Goal: Transaction & Acquisition: Book appointment/travel/reservation

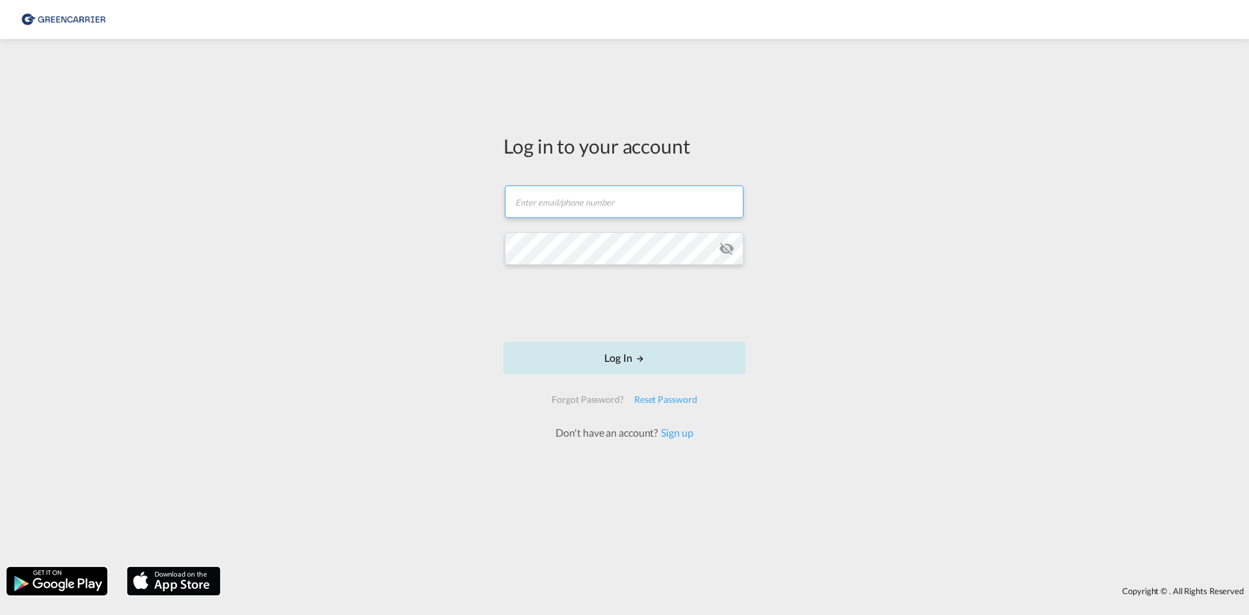
type input "[EMAIL_ADDRESS][DOMAIN_NAME]"
click at [601, 364] on button "Log In" at bounding box center [625, 358] width 242 height 33
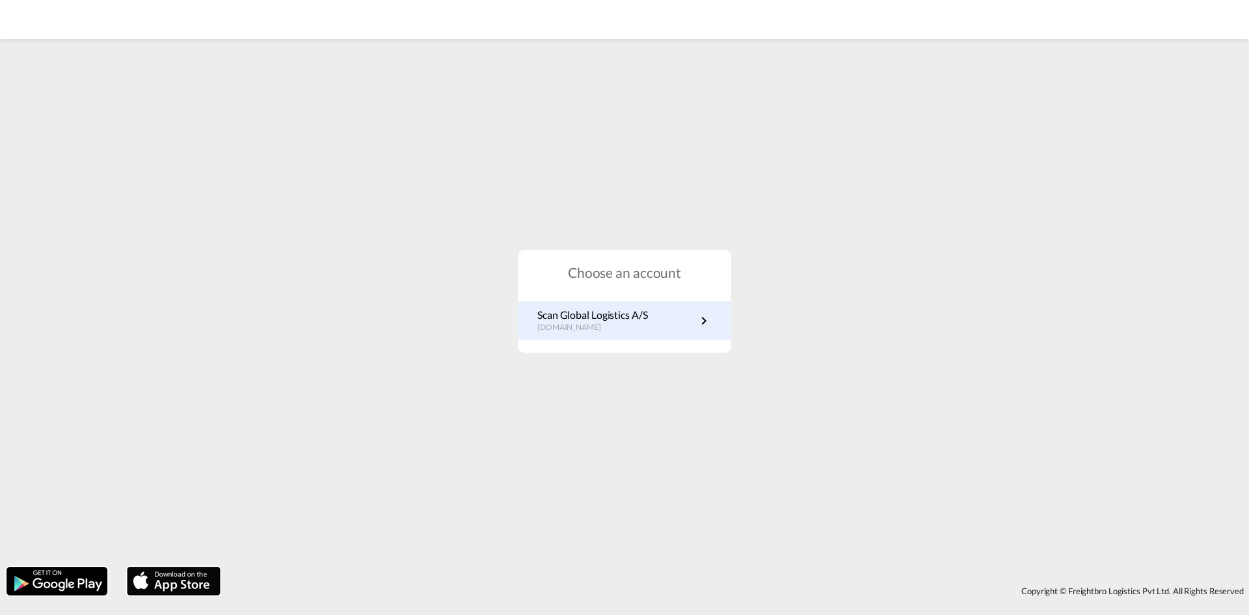
click at [602, 319] on p "Scan Global Logistics A/S" at bounding box center [592, 315] width 111 height 14
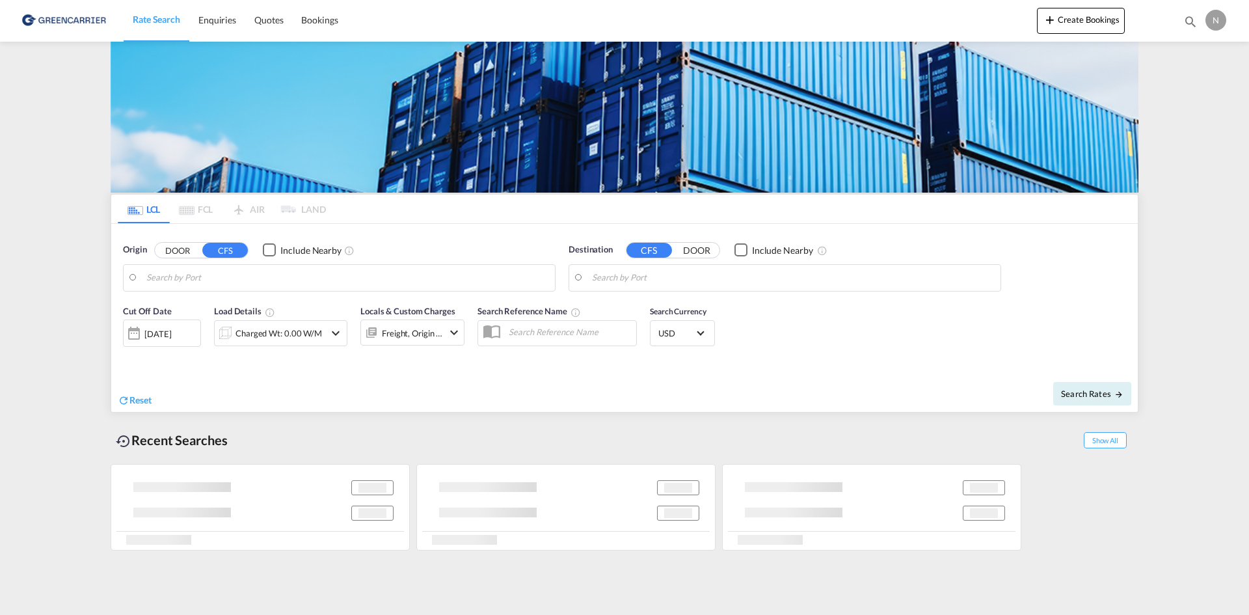
type input "[GEOGRAPHIC_DATA], [GEOGRAPHIC_DATA]"
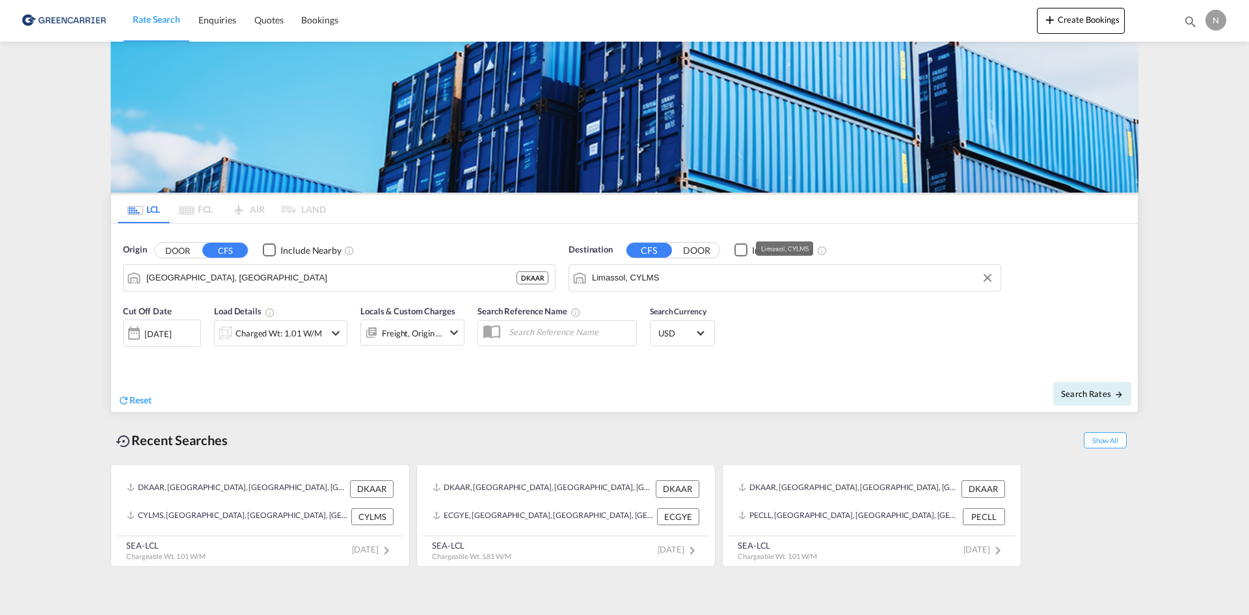
click at [651, 284] on input "Limassol, CYLMS" at bounding box center [793, 278] width 402 height 20
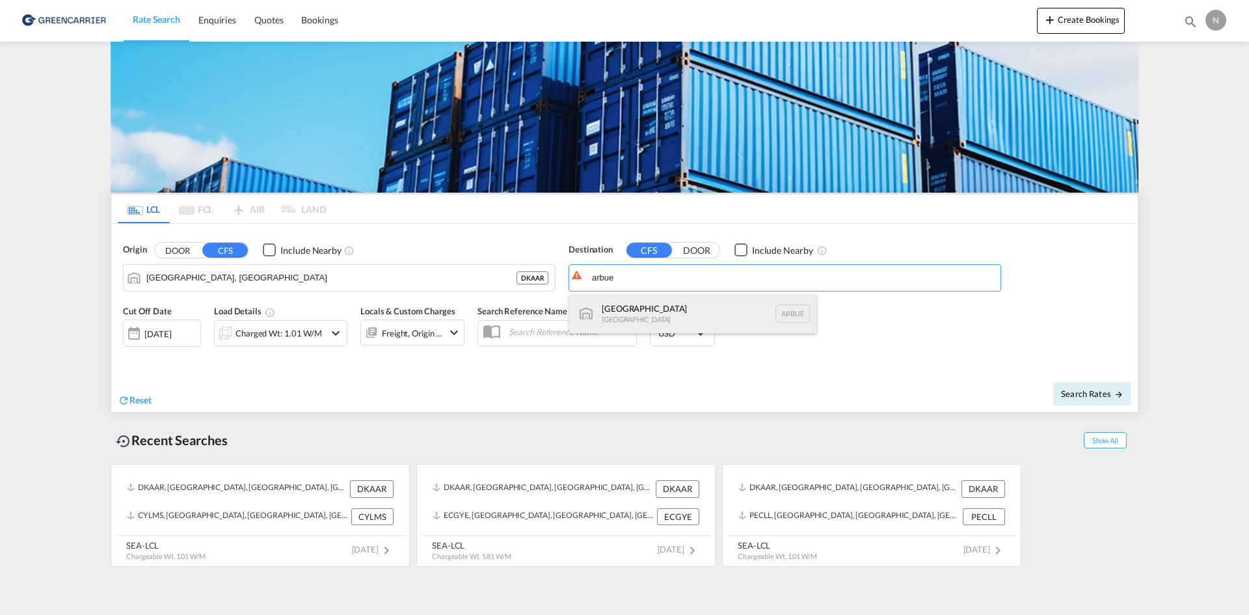
click at [645, 310] on div "[GEOGRAPHIC_DATA] [GEOGRAPHIC_DATA] [GEOGRAPHIC_DATA]" at bounding box center [692, 313] width 247 height 39
type input "[GEOGRAPHIC_DATA], [GEOGRAPHIC_DATA]"
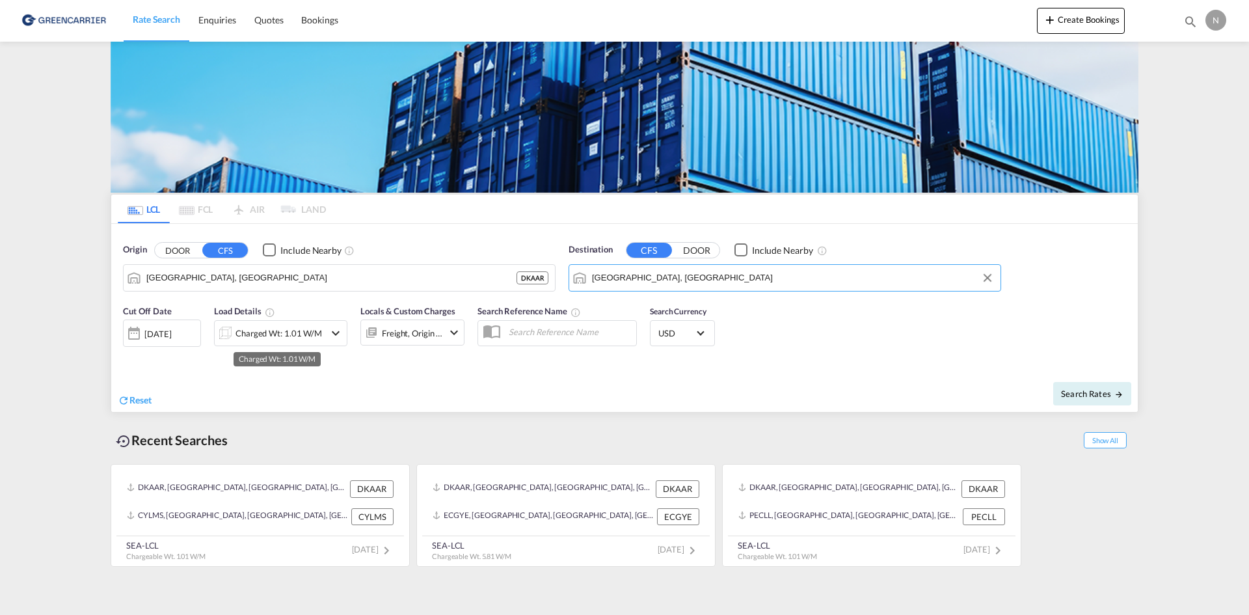
click at [260, 340] on div "Charged Wt: 1.01 W/M" at bounding box center [279, 333] width 87 height 18
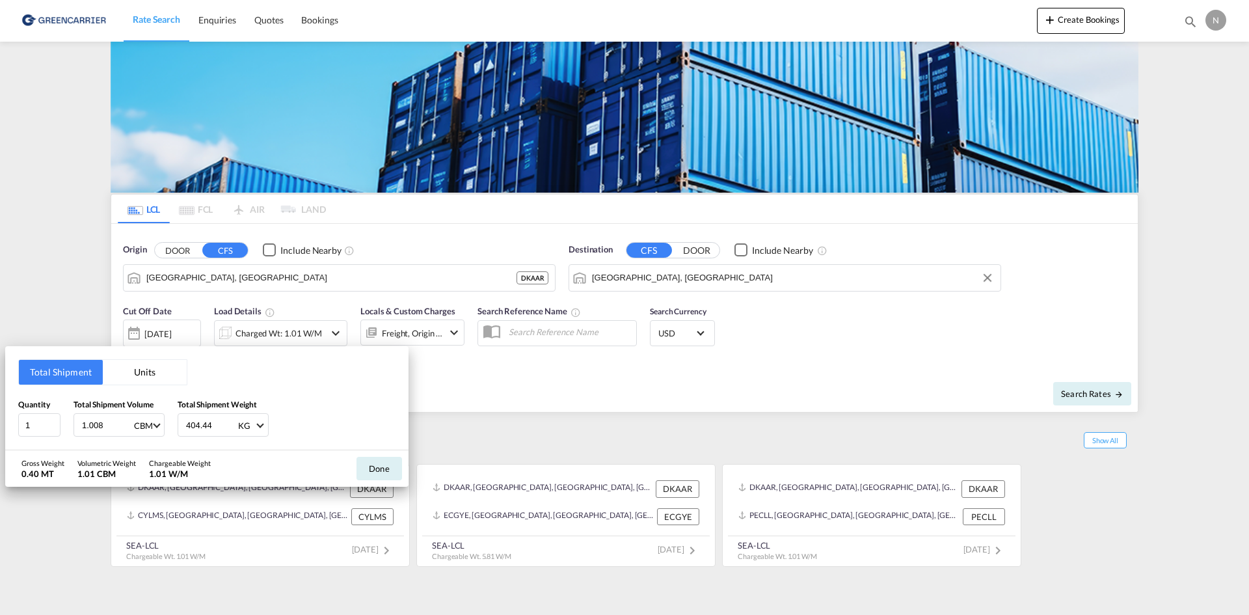
click at [193, 428] on input "404.44" at bounding box center [211, 425] width 52 height 22
click at [201, 426] on input "275.280" at bounding box center [211, 425] width 52 height 22
type input "276.280"
click at [370, 468] on button "Done" at bounding box center [380, 468] width 46 height 23
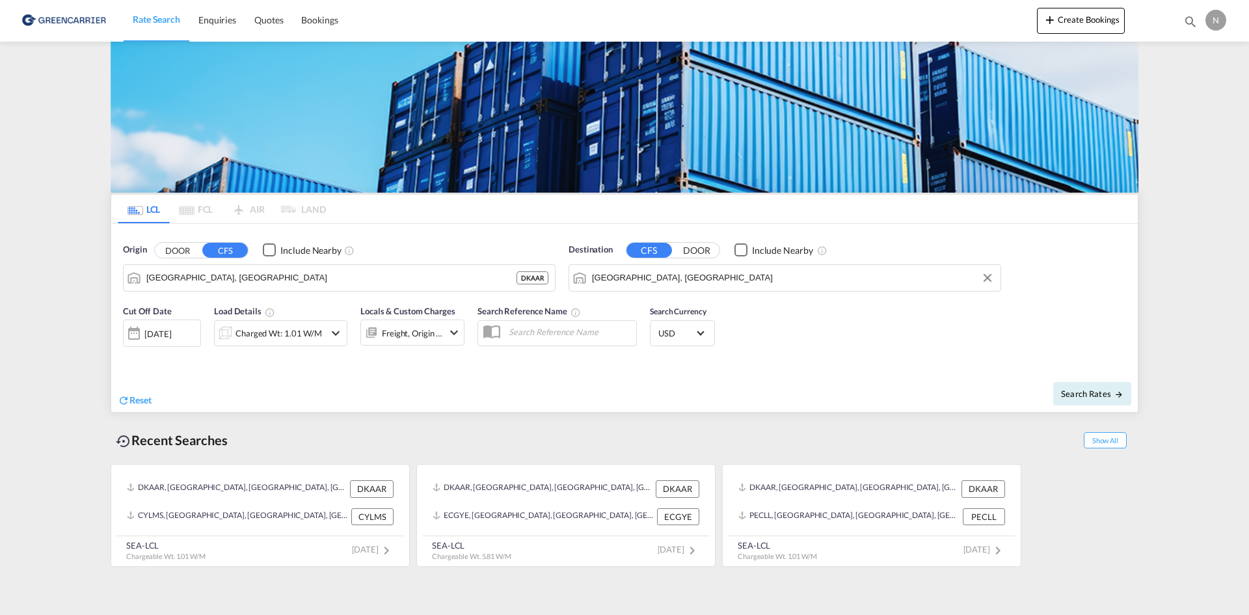
click at [444, 336] on div "Freight, Origin +1" at bounding box center [412, 332] width 104 height 26
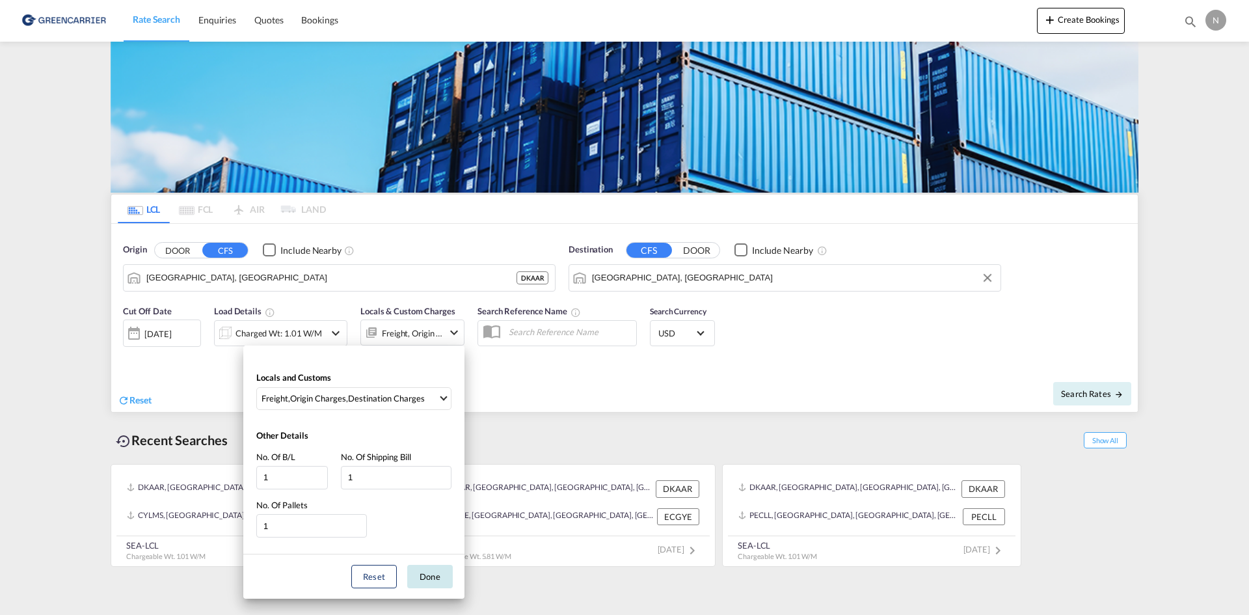
click at [439, 579] on button "Done" at bounding box center [430, 576] width 46 height 23
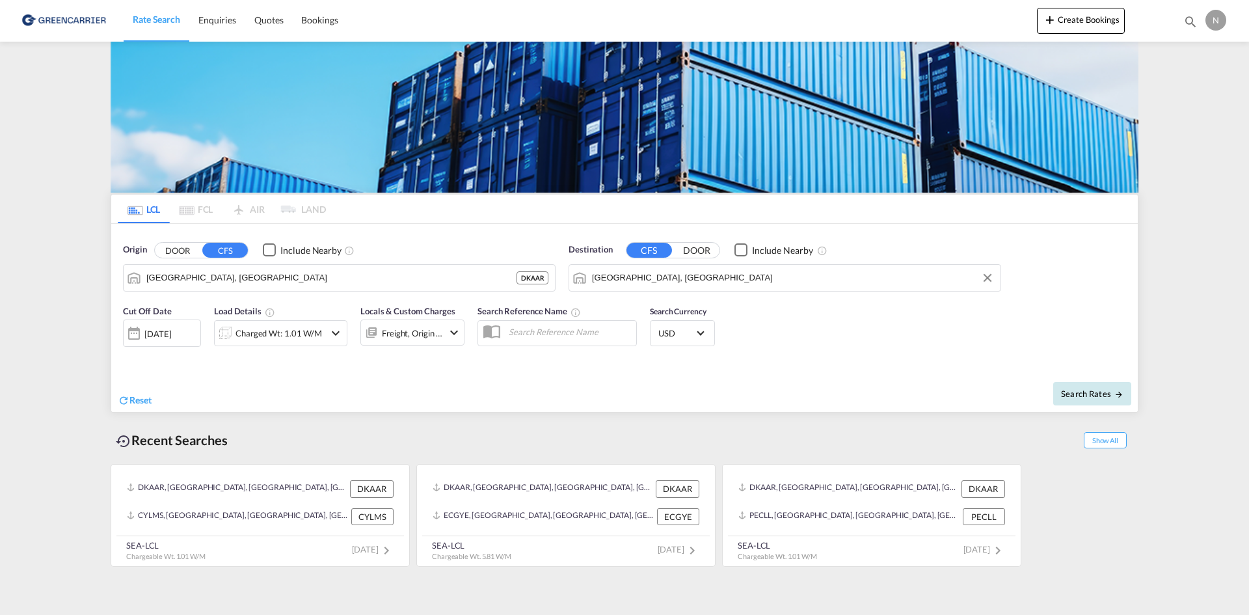
click at [1091, 394] on span "Search Rates" at bounding box center [1092, 393] width 62 height 10
type input "DKAAR to ARBUE / [DATE]"
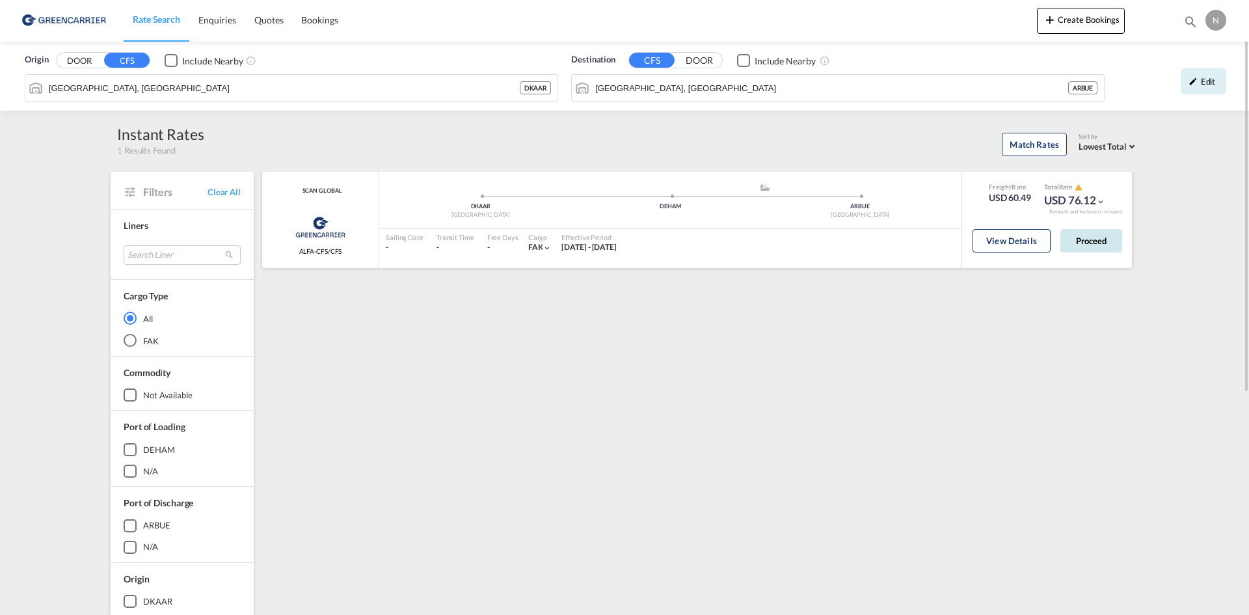
click at [1090, 239] on button "Proceed" at bounding box center [1092, 240] width 62 height 23
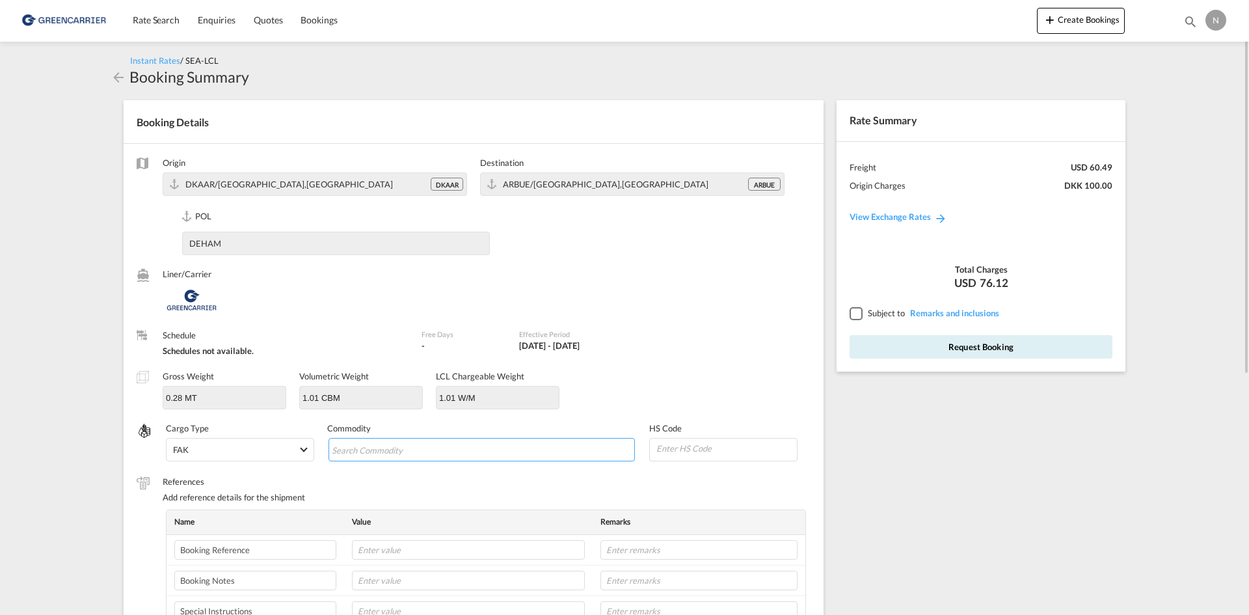
click at [392, 455] on input "Search Commodity" at bounding box center [391, 450] width 119 height 21
type input "ENZYMES"
type input "350790"
click at [385, 540] on td at bounding box center [468, 550] width 249 height 31
click at [387, 544] on input "text" at bounding box center [468, 550] width 233 height 20
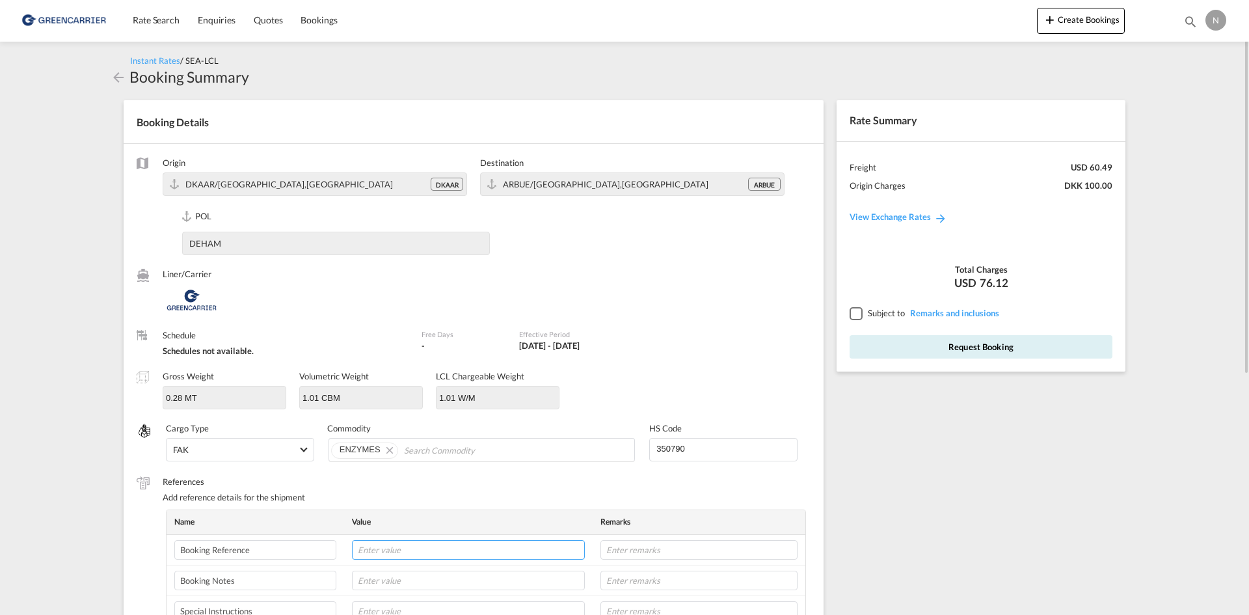
paste input "CPH32106694"
type input "CPH32106694"
type input "NOVONESIS"
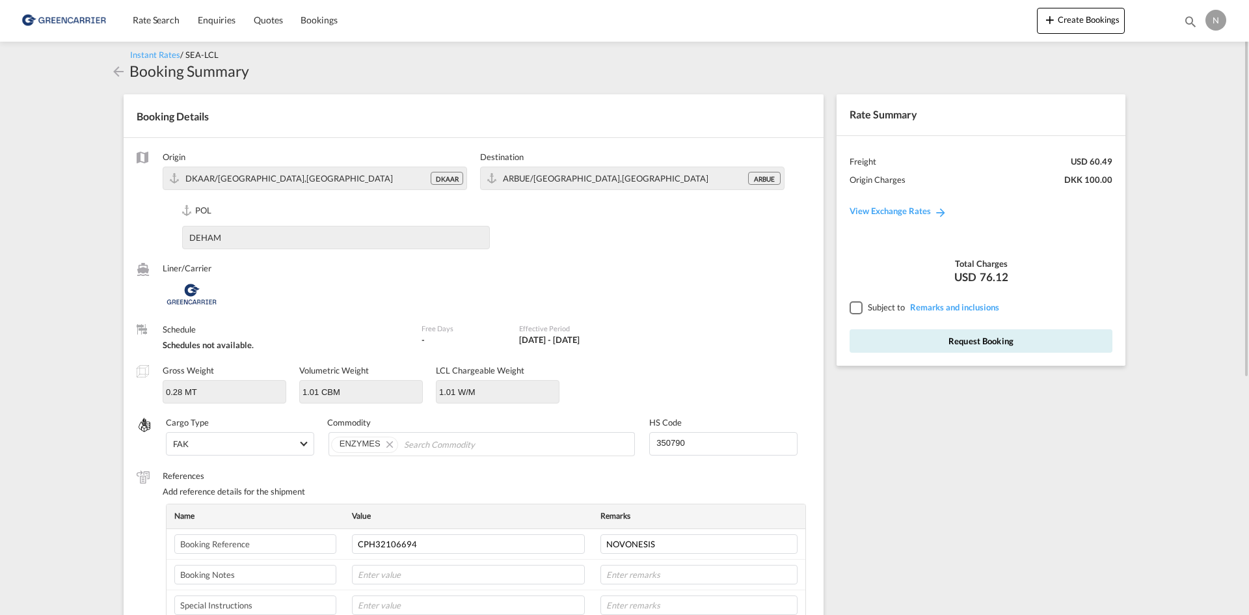
scroll to position [334, 0]
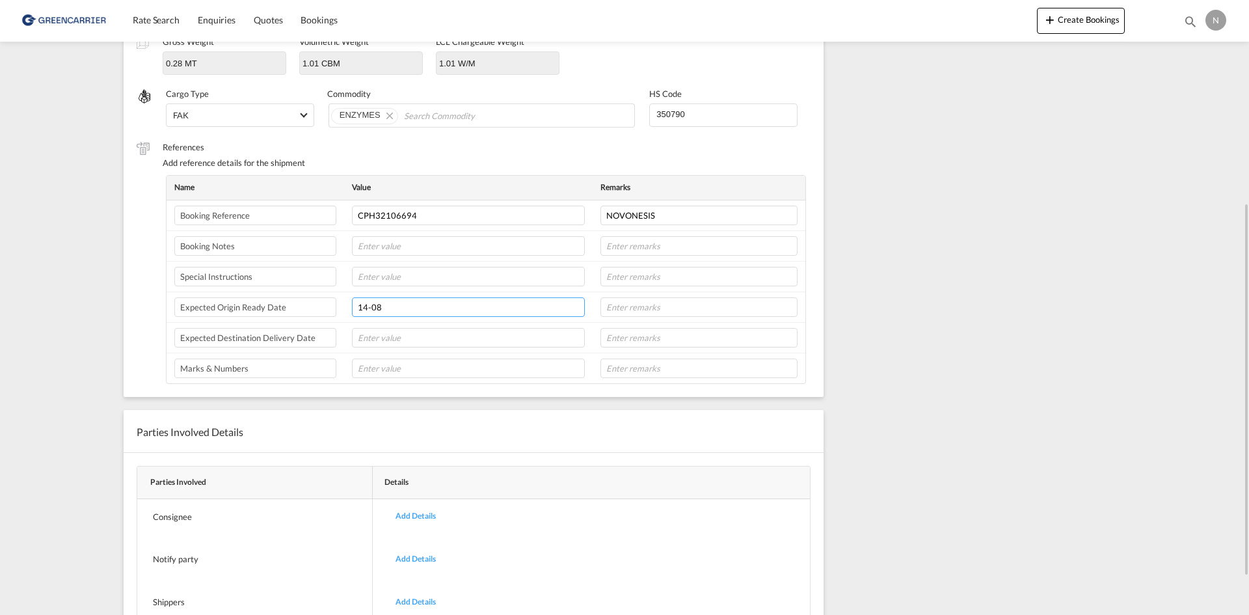
type input "14-08"
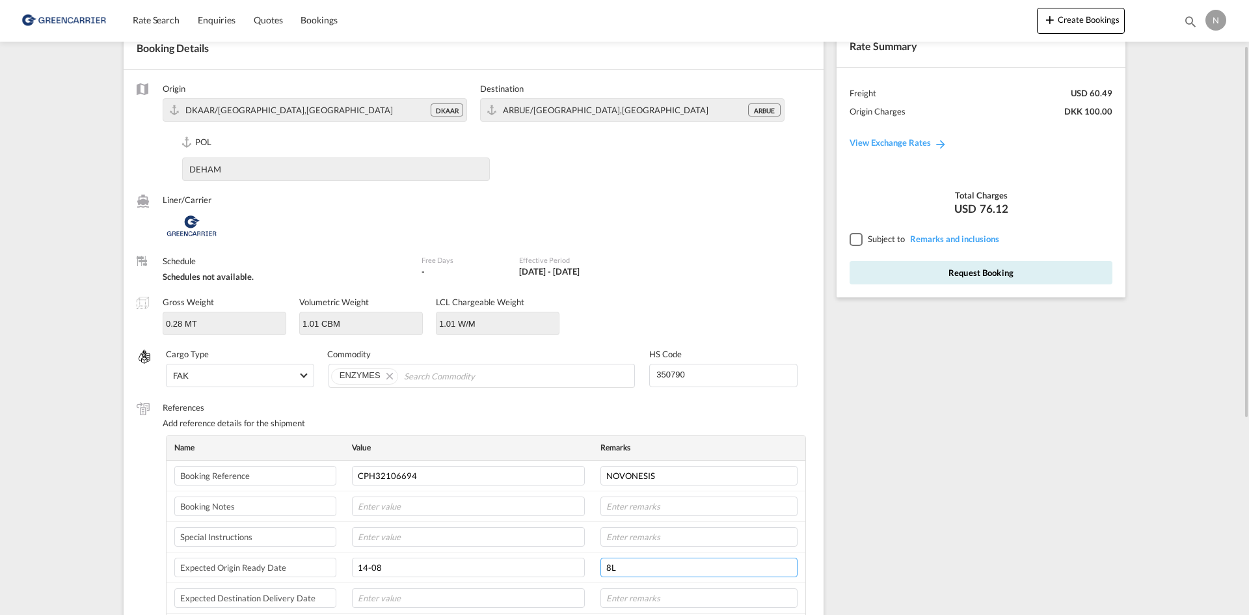
type input "8L"
click at [860, 245] on div at bounding box center [856, 239] width 12 height 12
click at [869, 268] on button "Request Booking" at bounding box center [981, 272] width 263 height 23
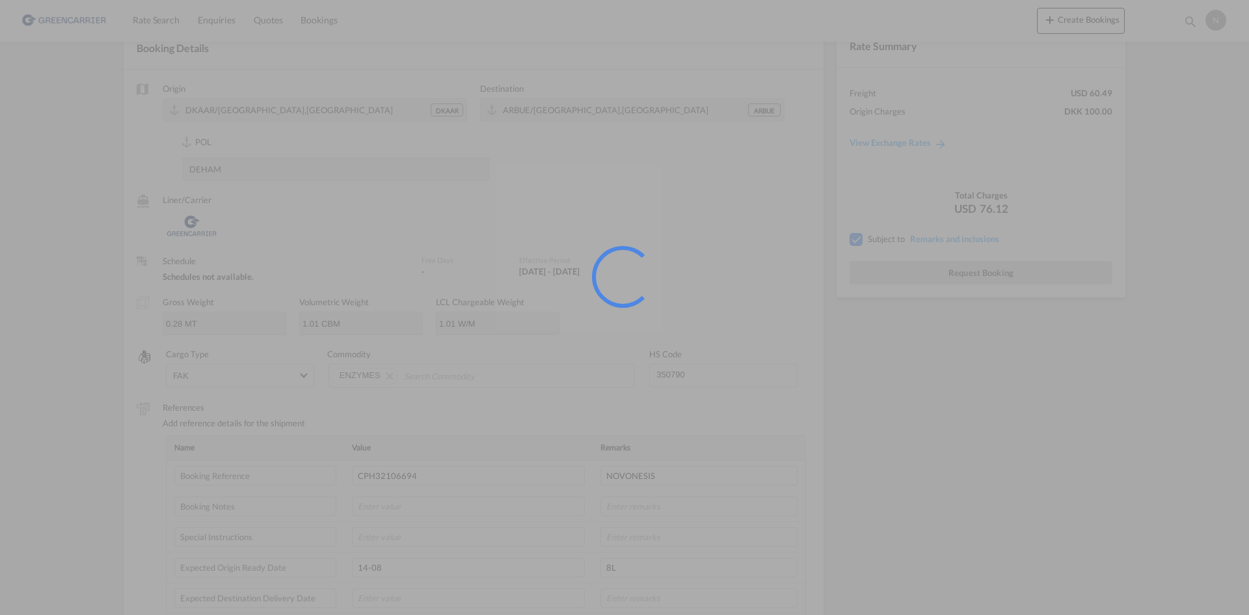
scroll to position [0, 0]
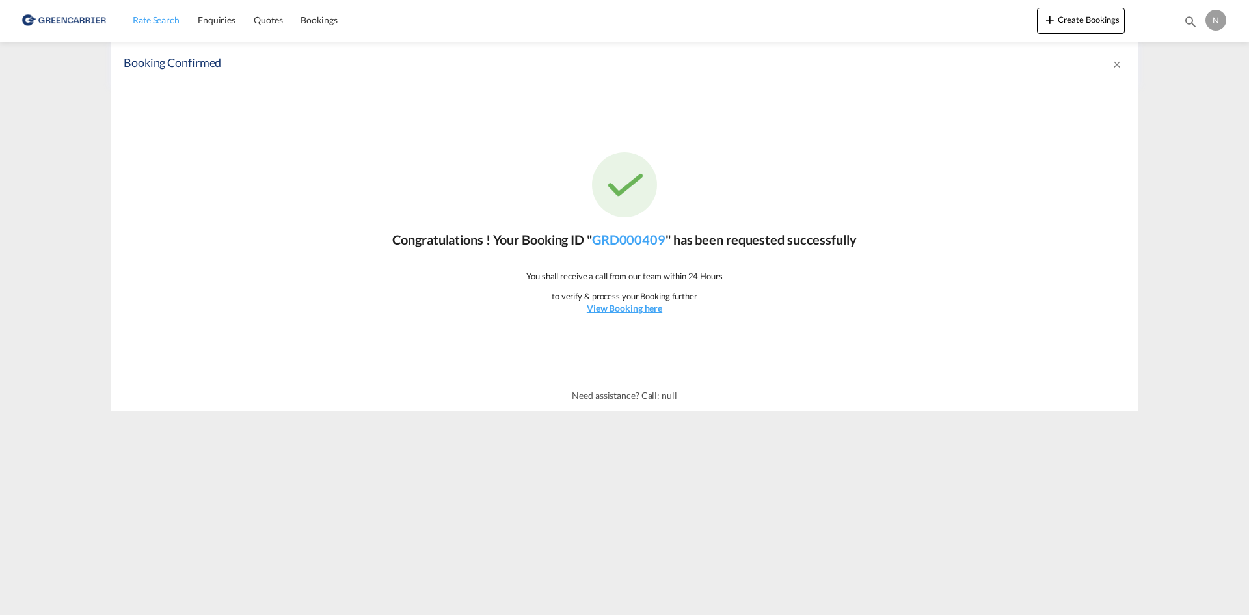
click at [156, 18] on span "Rate Search" at bounding box center [156, 19] width 47 height 11
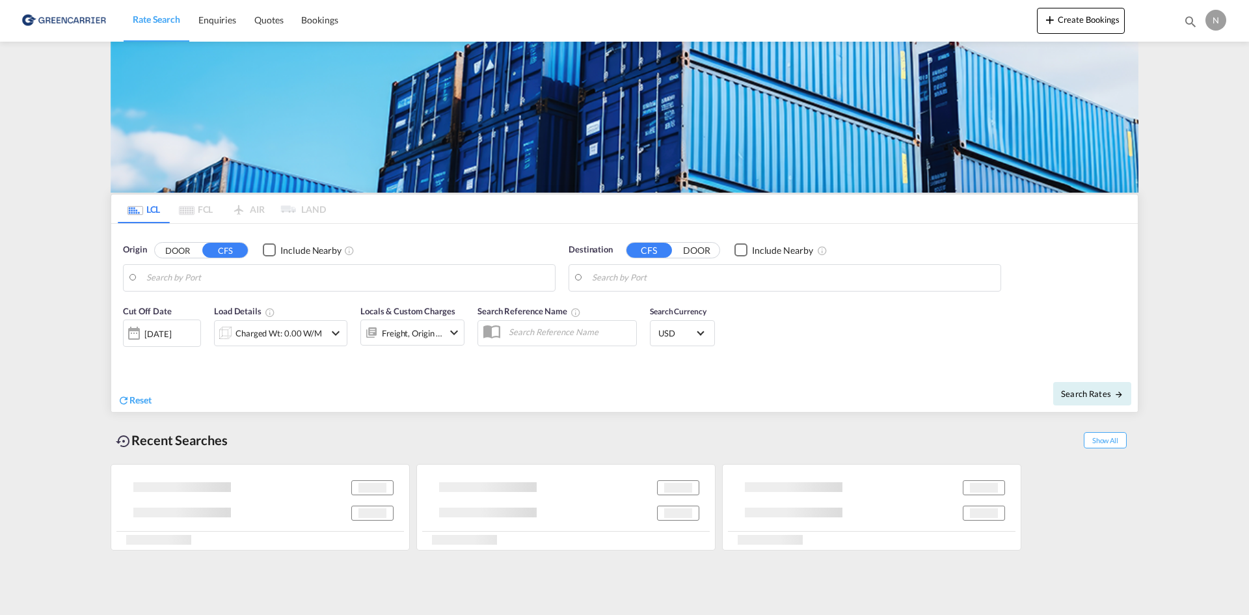
type input "[GEOGRAPHIC_DATA], [GEOGRAPHIC_DATA]"
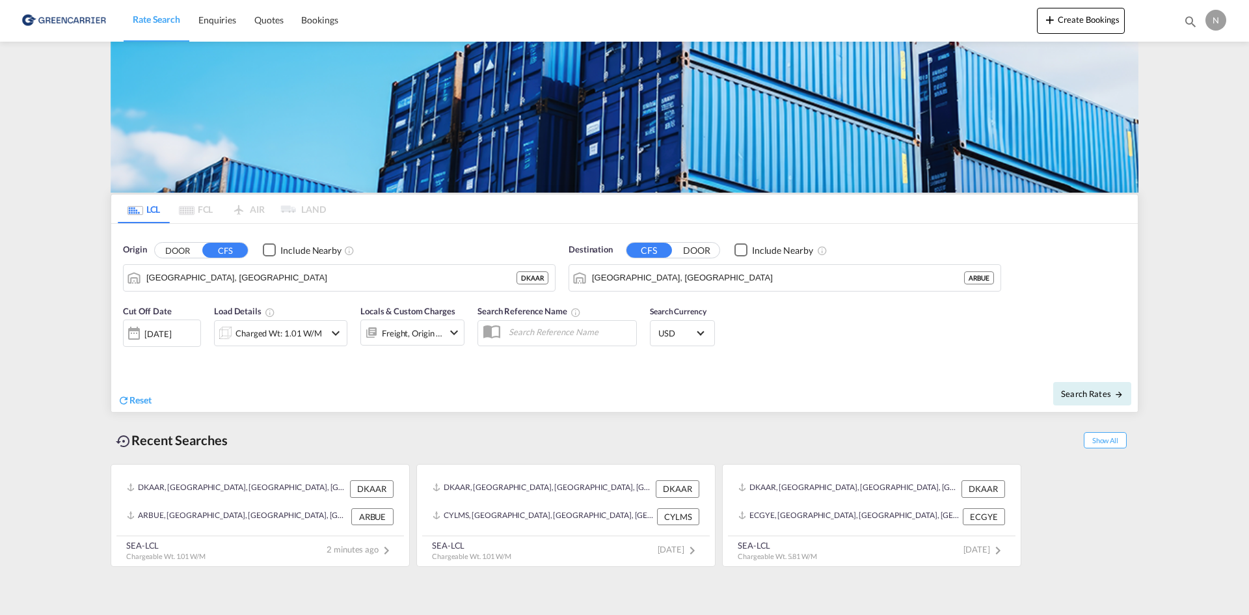
click at [328, 338] on md-icon "icon-chevron-down" at bounding box center [336, 333] width 16 height 16
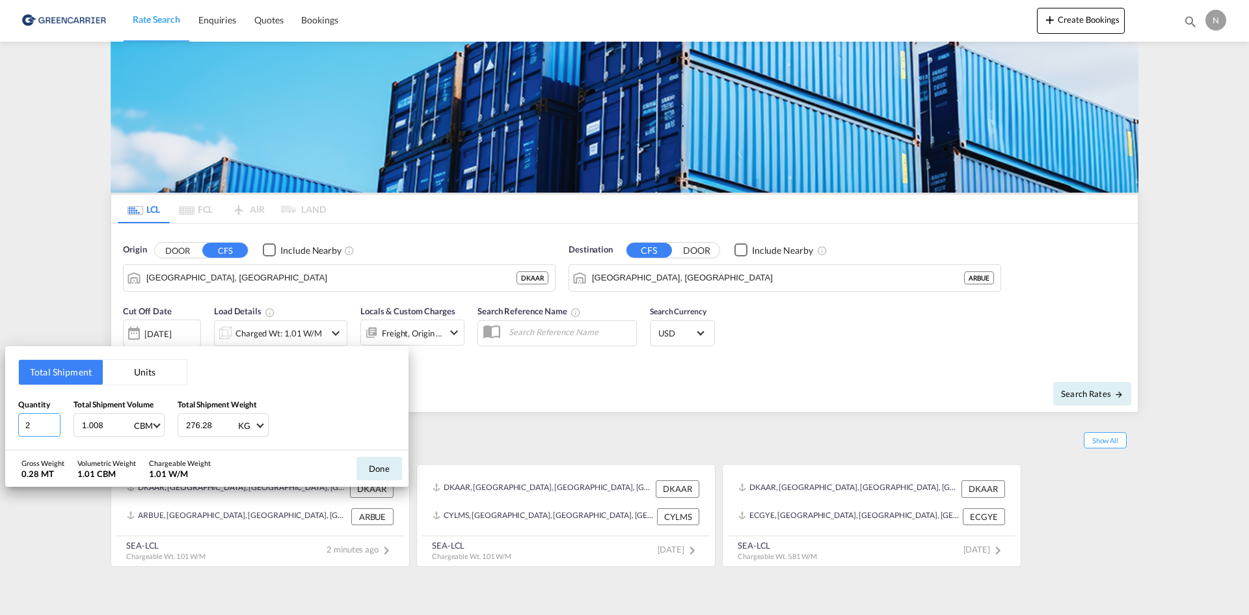
click at [56, 420] on input "2" at bounding box center [39, 424] width 42 height 23
click at [55, 420] on input "3" at bounding box center [39, 424] width 42 height 23
click at [55, 420] on input "4" at bounding box center [39, 424] width 42 height 23
click at [55, 420] on input "5" at bounding box center [39, 424] width 42 height 23
click at [55, 420] on input "6" at bounding box center [39, 424] width 42 height 23
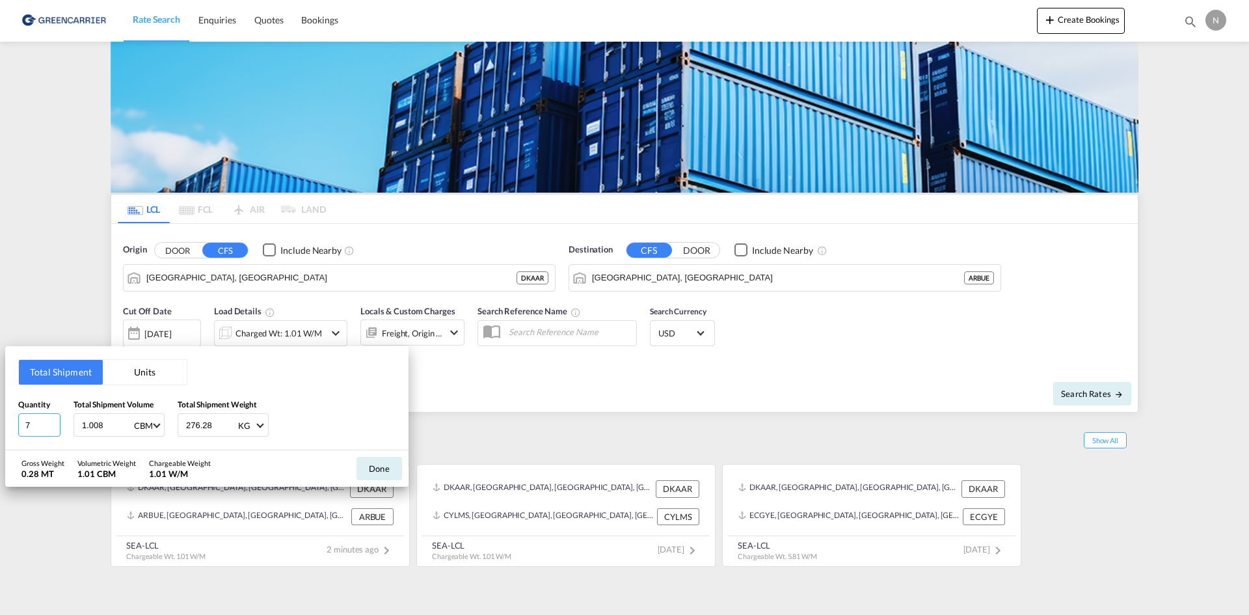
click at [55, 420] on input "7" at bounding box center [39, 424] width 42 height 23
click at [55, 420] on input "8" at bounding box center [39, 424] width 42 height 23
click at [55, 420] on input "9" at bounding box center [39, 424] width 42 height 23
click at [55, 420] on input "10" at bounding box center [39, 424] width 42 height 23
click at [55, 420] on input "11" at bounding box center [39, 424] width 42 height 23
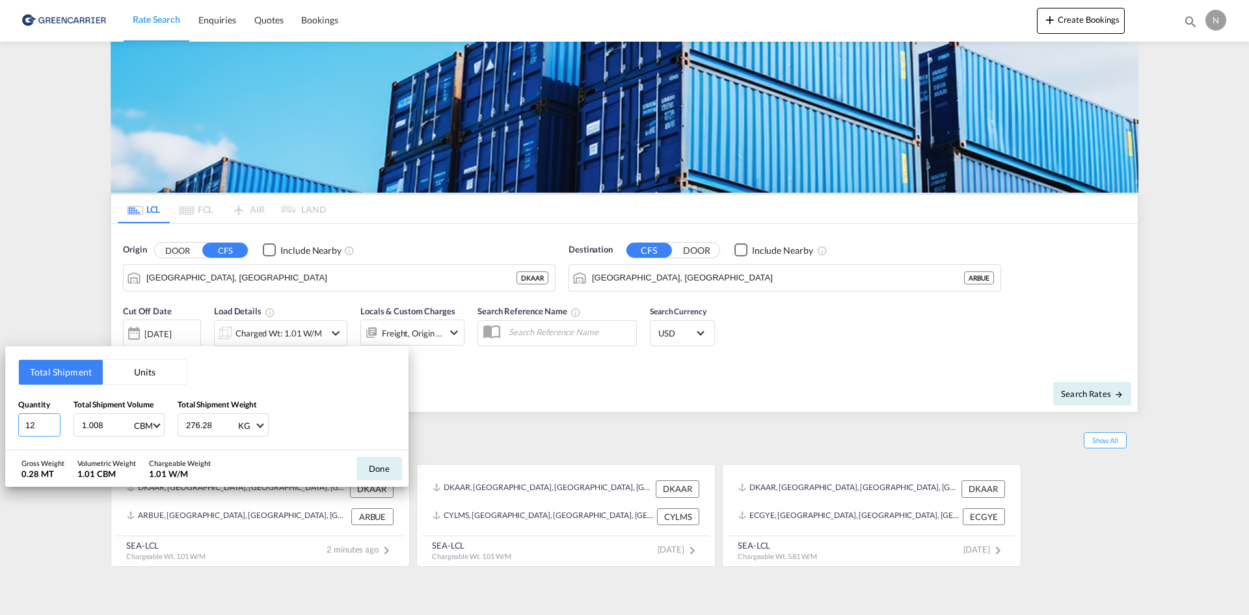
type input "12"
click at [55, 420] on input "12" at bounding box center [39, 424] width 42 height 23
click at [85, 422] on input "1.008" at bounding box center [107, 425] width 52 height 22
type input "12.864"
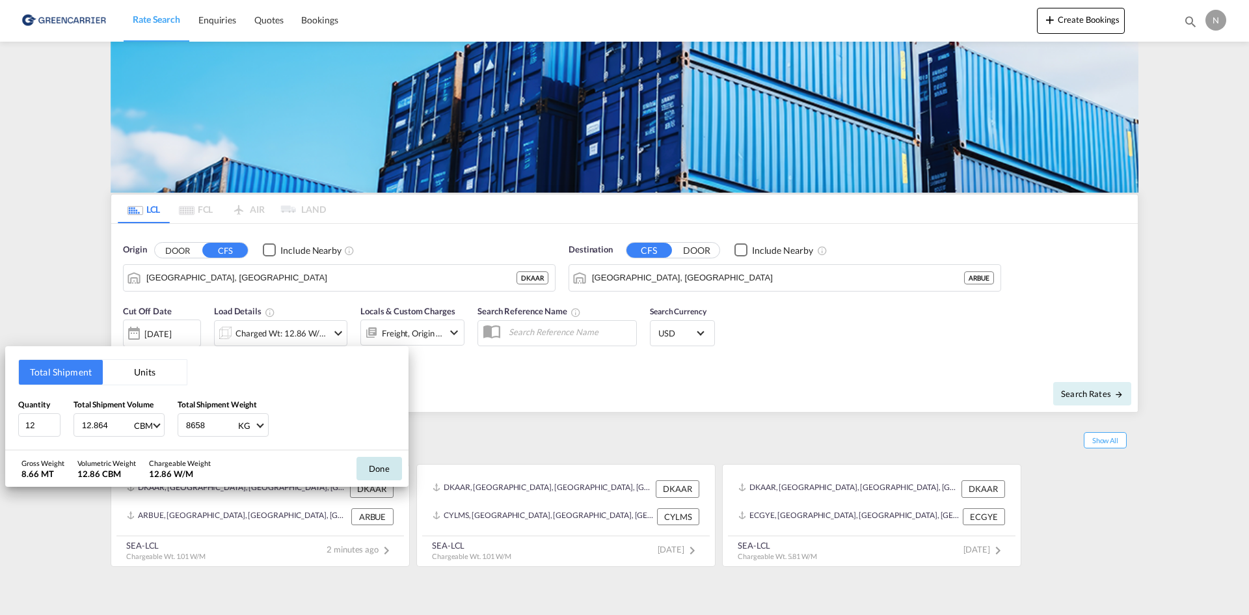
type input "8658"
click at [368, 469] on button "Done" at bounding box center [380, 468] width 46 height 23
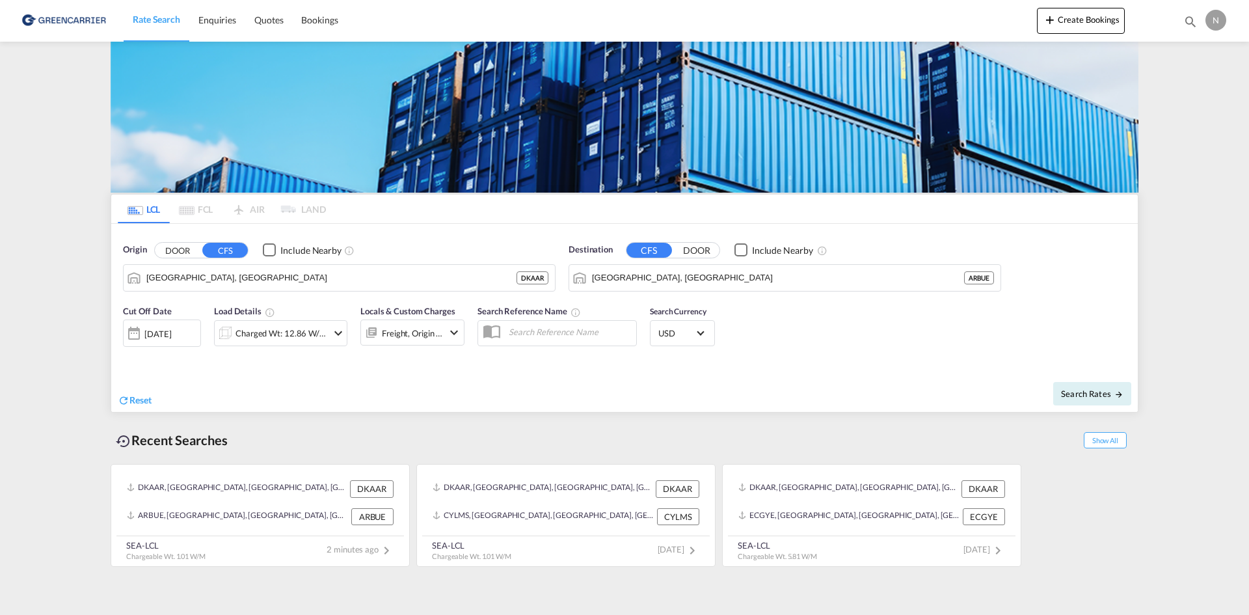
click at [434, 325] on div "Freight, Origin +1" at bounding box center [412, 333] width 61 height 18
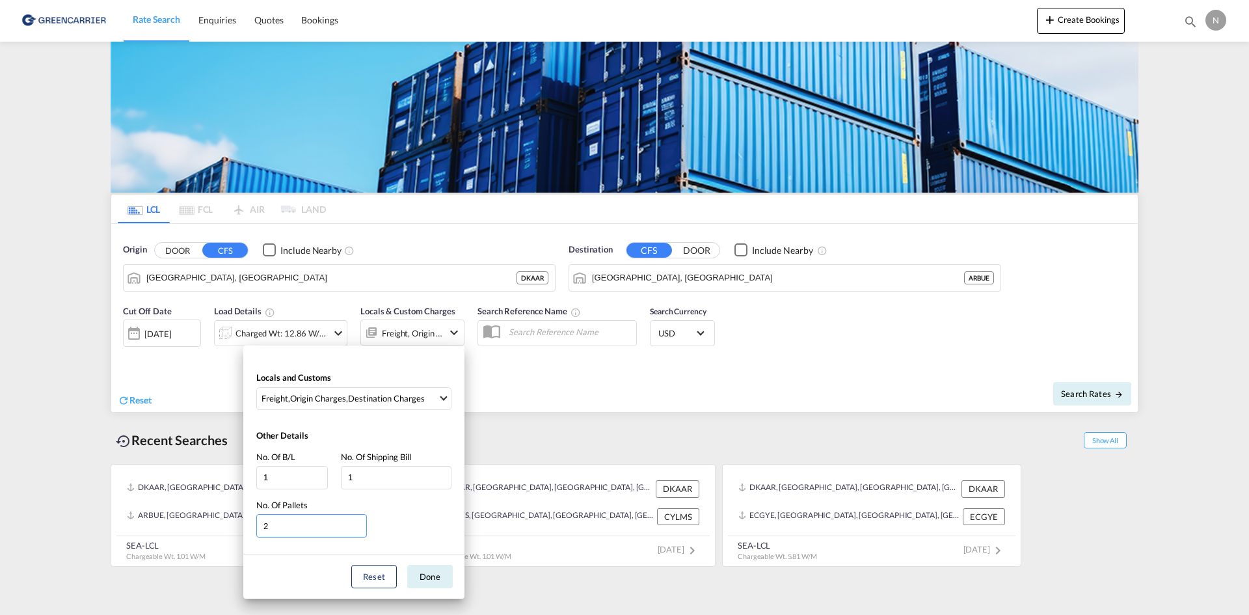
click at [360, 522] on input "2" at bounding box center [311, 525] width 111 height 23
click at [360, 522] on input "3" at bounding box center [311, 525] width 111 height 23
click at [360, 522] on input "4" at bounding box center [311, 525] width 111 height 23
click at [360, 522] on input "5" at bounding box center [311, 525] width 111 height 23
click at [360, 522] on input "6" at bounding box center [311, 525] width 111 height 23
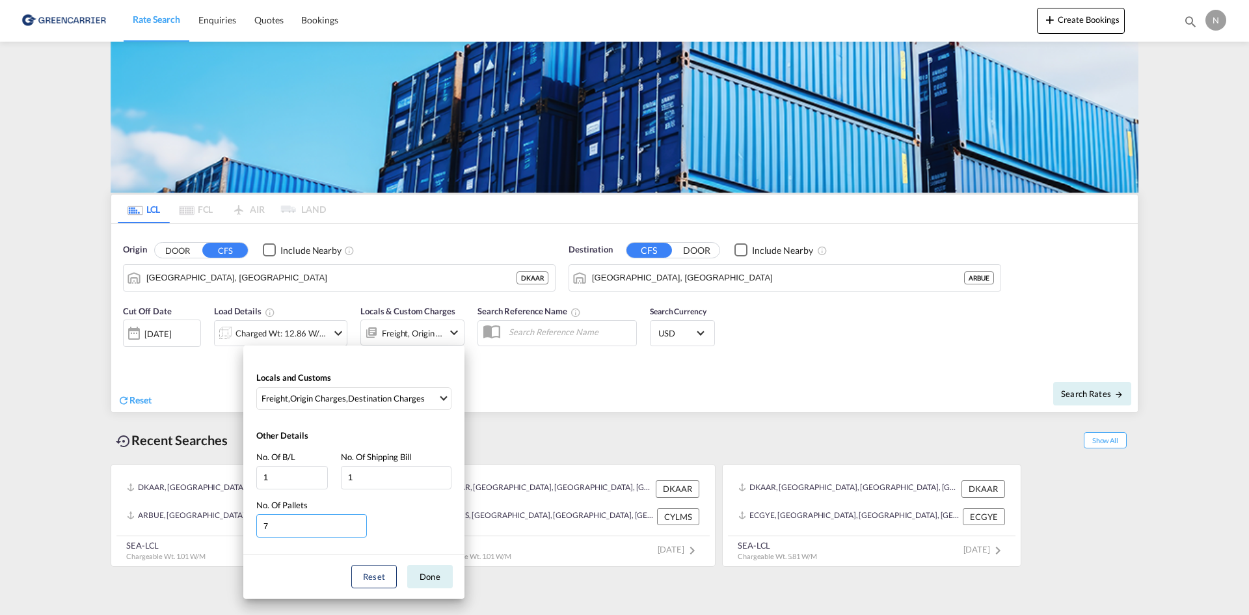
click at [360, 522] on input "7" at bounding box center [311, 525] width 111 height 23
click at [360, 522] on input "8" at bounding box center [311, 525] width 111 height 23
click at [360, 522] on input "9" at bounding box center [311, 525] width 111 height 23
click at [360, 522] on input "10" at bounding box center [311, 525] width 111 height 23
click at [360, 522] on input "11" at bounding box center [311, 525] width 111 height 23
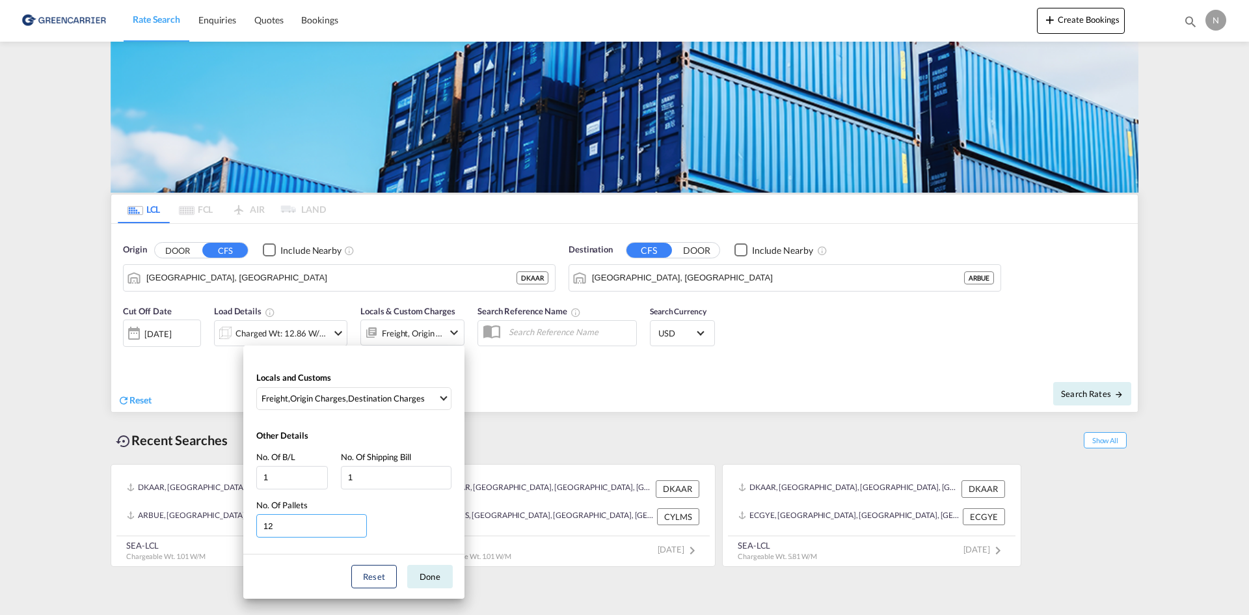
type input "12"
click at [360, 522] on input "12" at bounding box center [311, 525] width 111 height 23
click at [422, 574] on button "Done" at bounding box center [430, 576] width 46 height 23
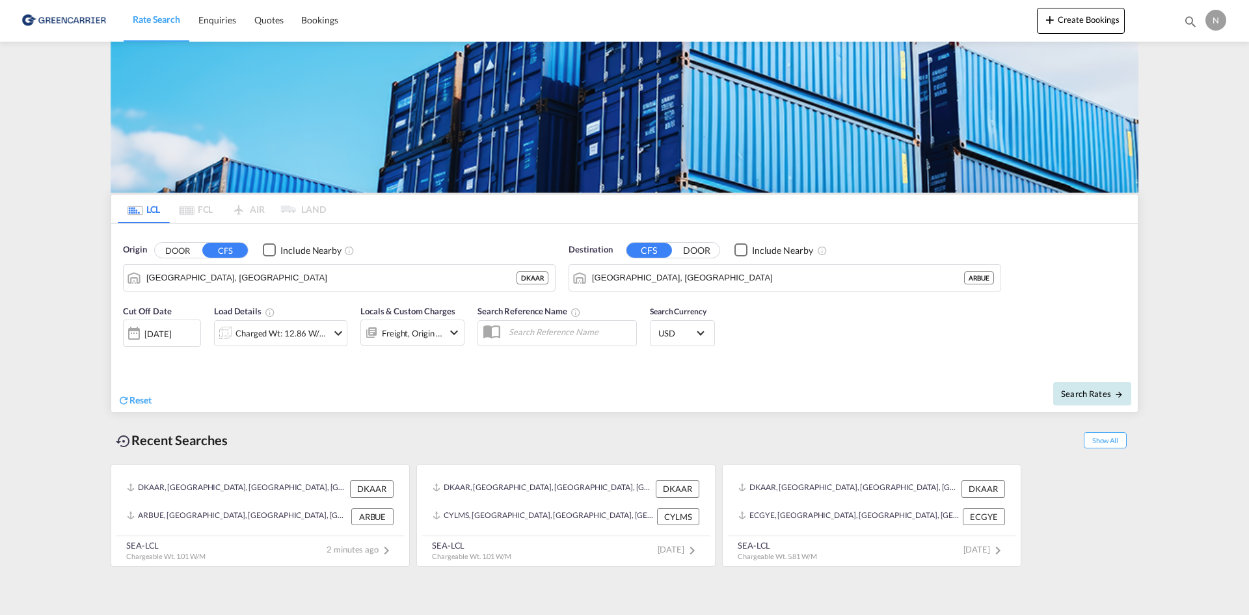
click at [1075, 389] on span "Search Rates" at bounding box center [1092, 393] width 62 height 10
type input "DKAAR to ARBUE / [DATE]"
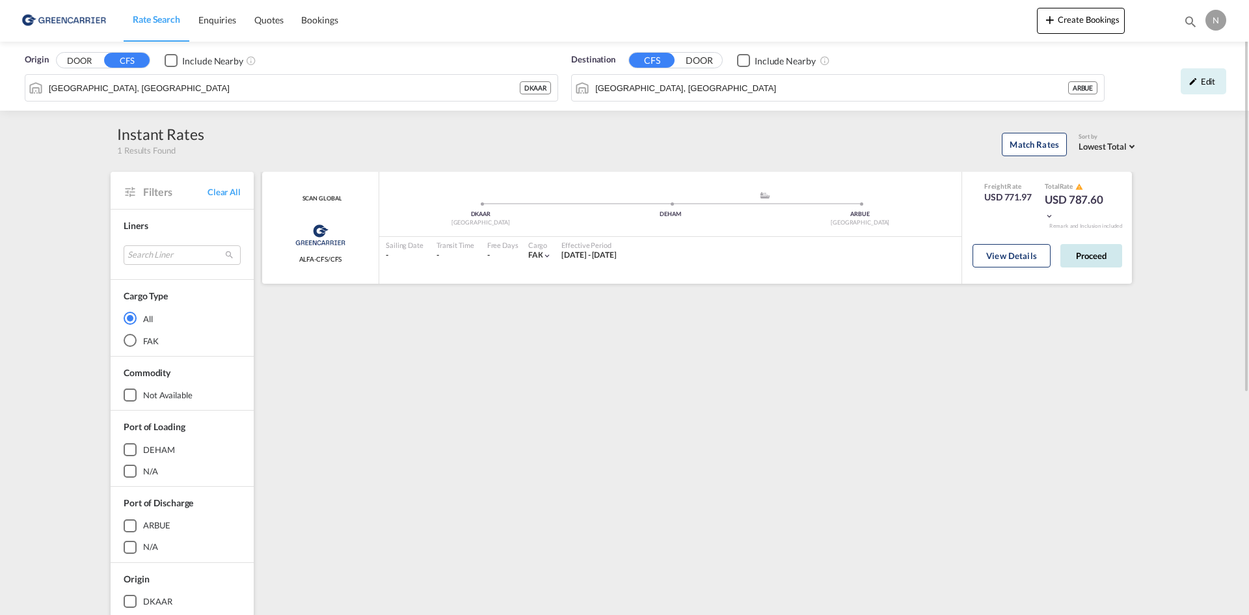
click at [1085, 256] on button "Proceed" at bounding box center [1092, 255] width 62 height 23
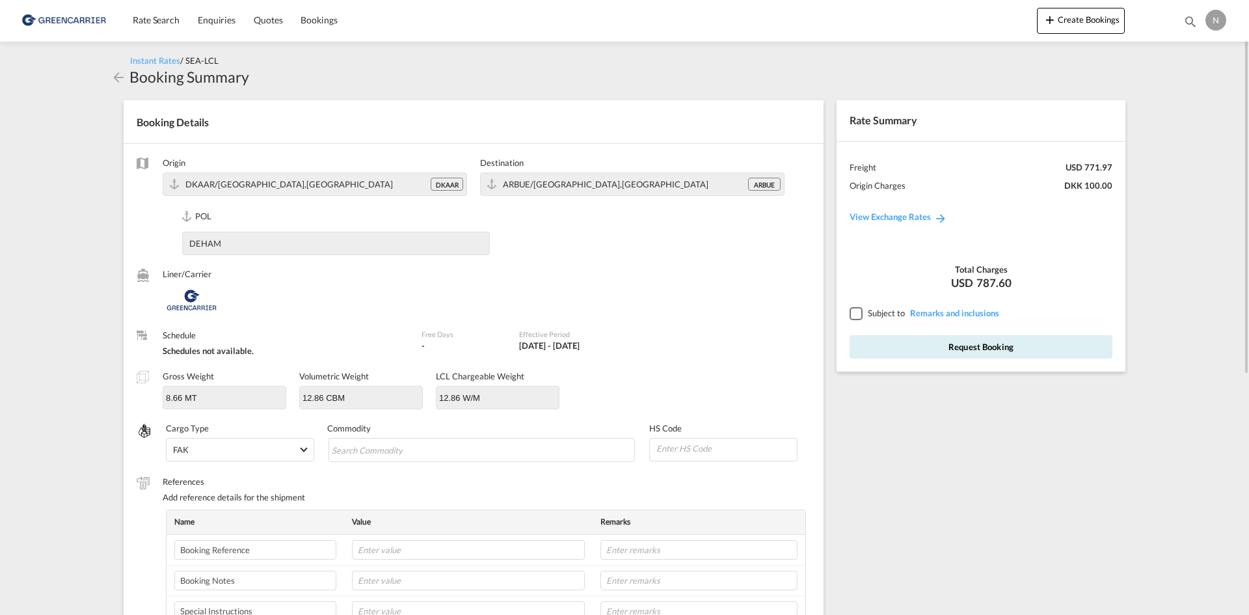
scroll to position [65, 0]
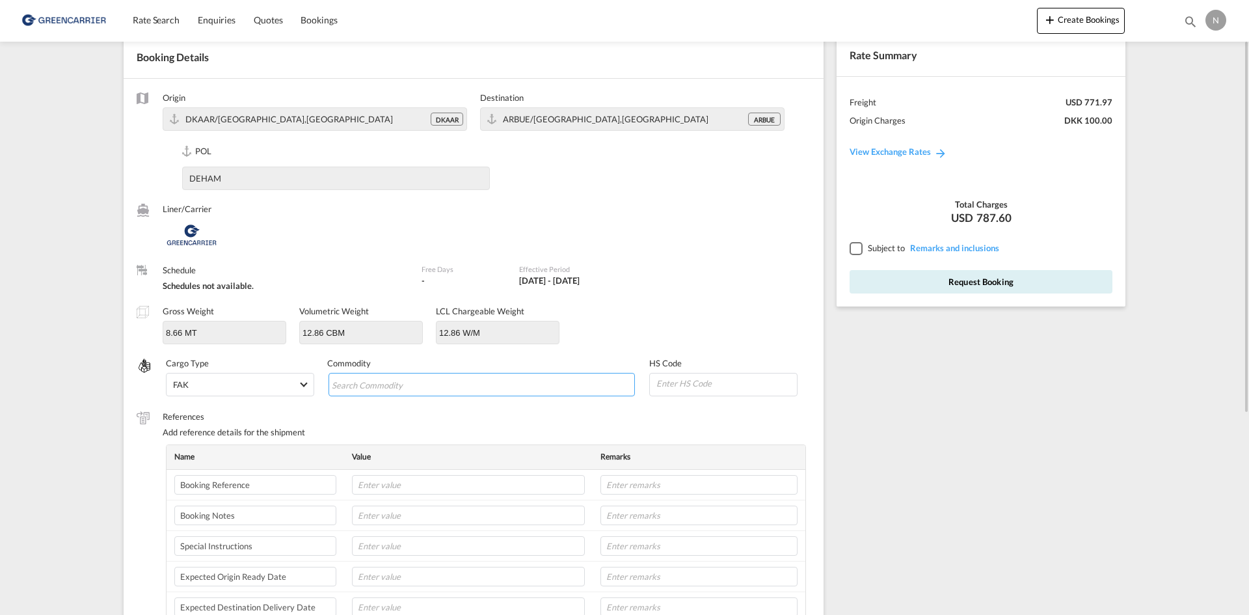
click at [473, 386] on md-chips-wrap "Chips container with autocompletion. Enter the text area, type text to search, …" at bounding box center [482, 384] width 307 height 23
type input "ENZYMES"
type input "350790"
click at [466, 491] on input "text" at bounding box center [468, 485] width 233 height 20
paste input "CPH32106695"
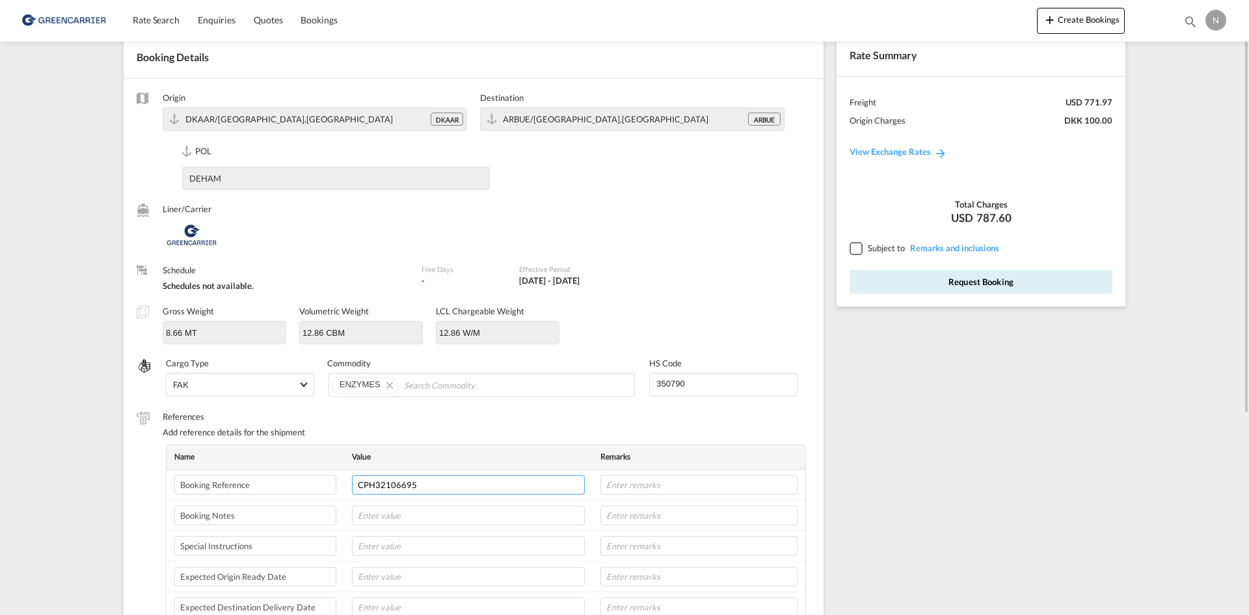
type input "CPH32106695"
type input "NOVONESIS"
type input "14-08"
type input "[PERSON_NAME] / 8L"
drag, startPoint x: 850, startPoint y: 245, endPoint x: 865, endPoint y: 278, distance: 36.7
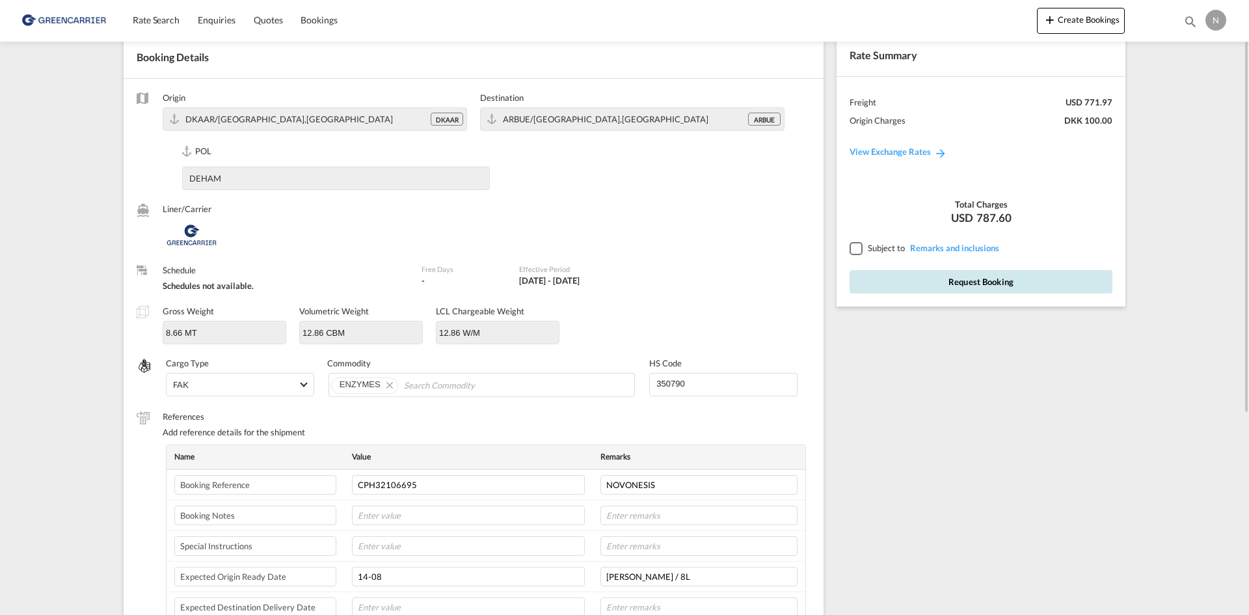
click at [851, 244] on div at bounding box center [856, 248] width 12 height 12
click at [865, 279] on button "Request Booking" at bounding box center [981, 281] width 263 height 23
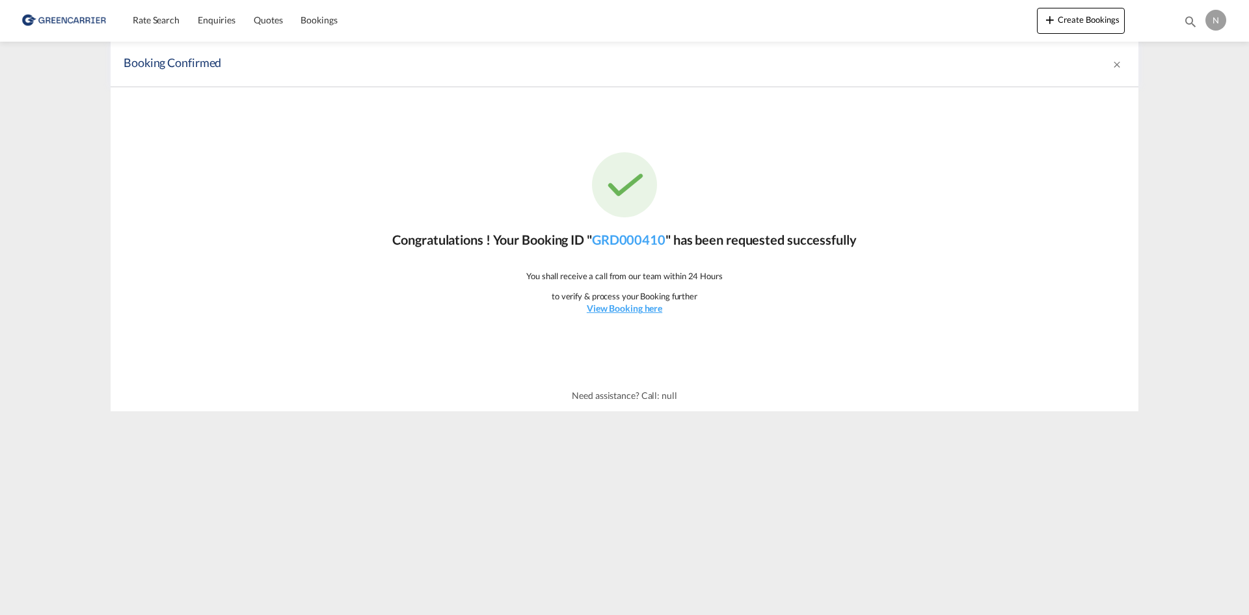
scroll to position [0, 0]
click at [139, 25] on span "Rate Search" at bounding box center [156, 19] width 47 height 11
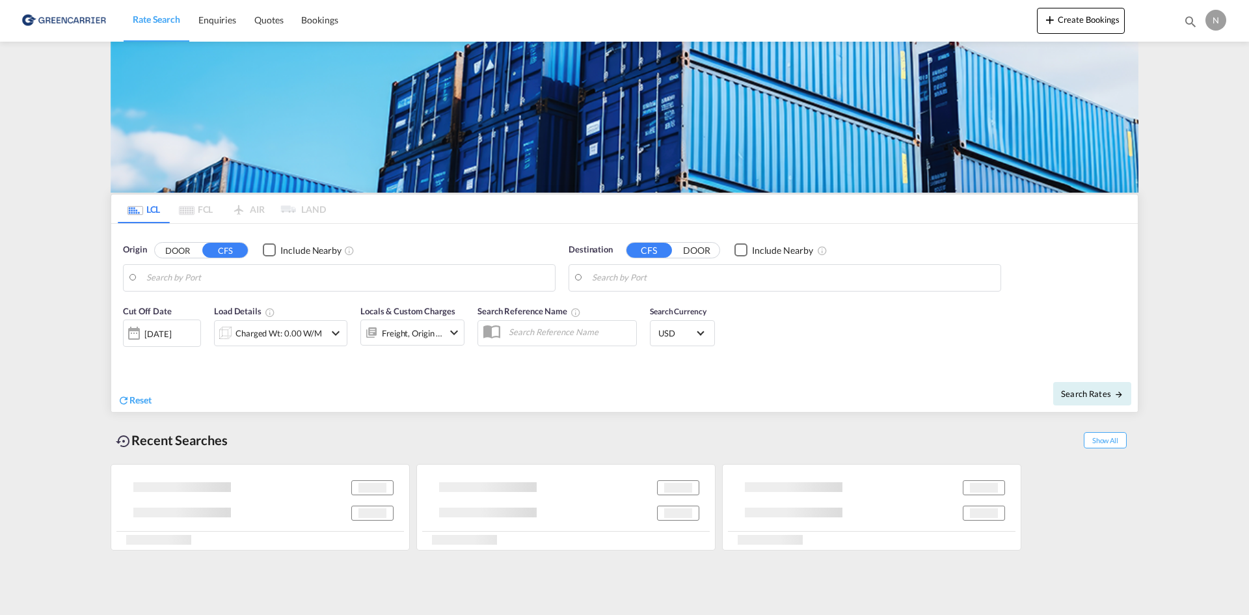
type input "[GEOGRAPHIC_DATA], [GEOGRAPHIC_DATA]"
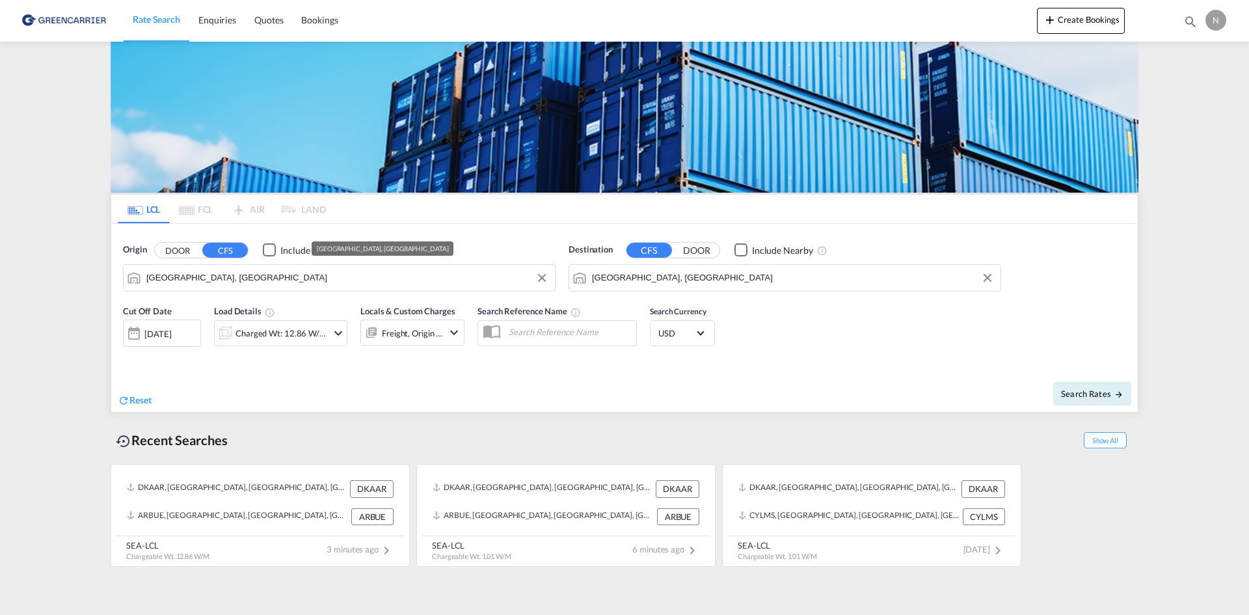
click at [662, 284] on input "[GEOGRAPHIC_DATA], [GEOGRAPHIC_DATA]" at bounding box center [793, 278] width 402 height 20
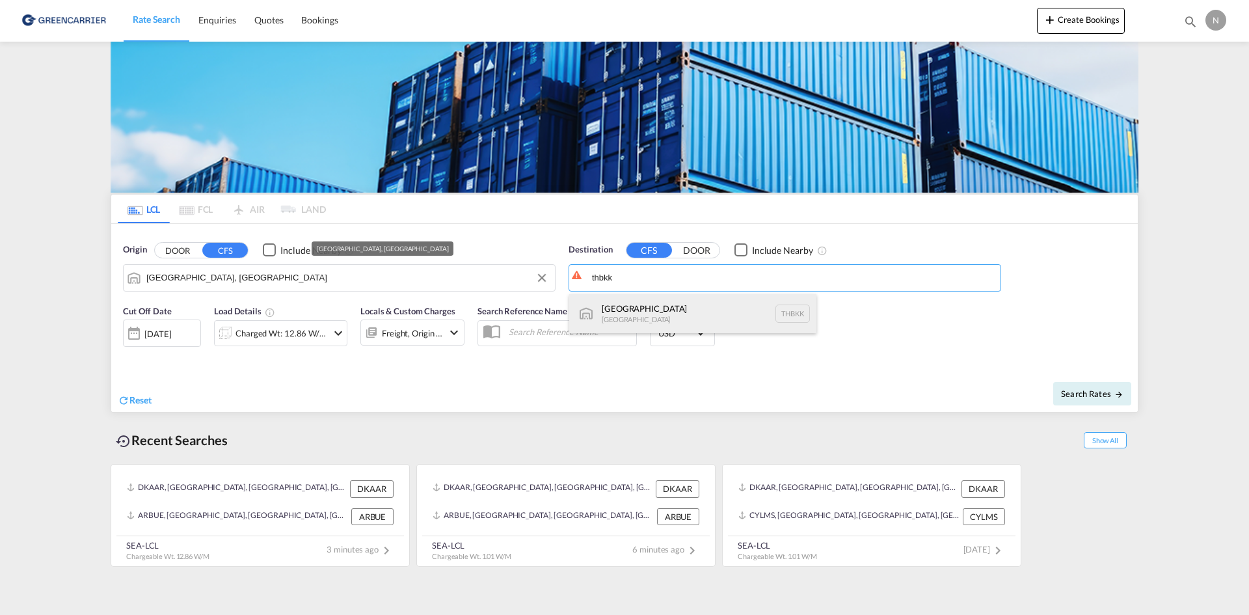
click at [631, 309] on div "[GEOGRAPHIC_DATA] [GEOGRAPHIC_DATA] THBKK" at bounding box center [692, 313] width 247 height 39
type input "[GEOGRAPHIC_DATA], THBKK"
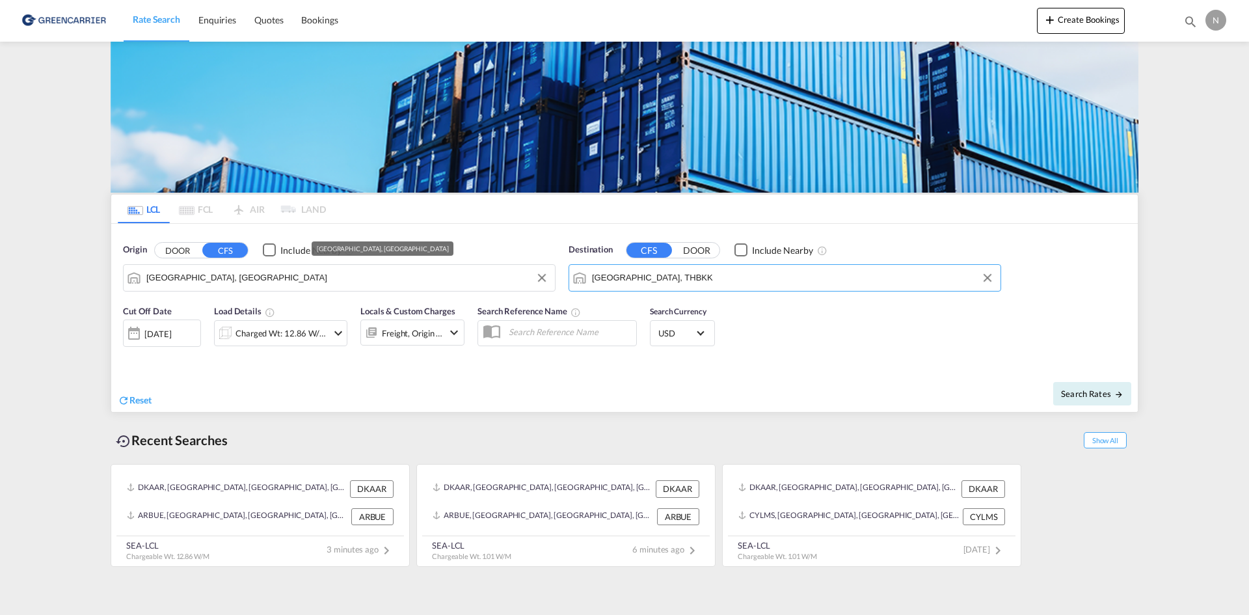
click at [247, 329] on div "Charged Wt: 12.86 W/M" at bounding box center [282, 333] width 92 height 18
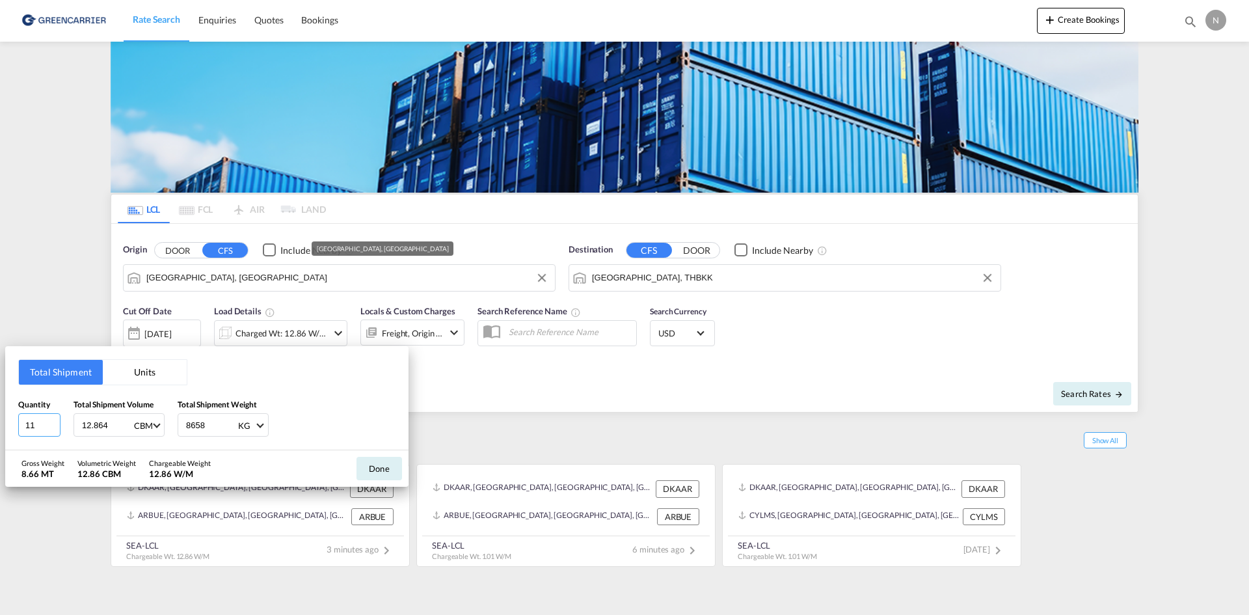
click at [56, 427] on input "11" at bounding box center [39, 424] width 42 height 23
click at [56, 427] on input "10" at bounding box center [39, 424] width 42 height 23
click at [56, 427] on input "9" at bounding box center [39, 424] width 42 height 23
click at [56, 427] on input "8" at bounding box center [39, 424] width 42 height 23
type input "7"
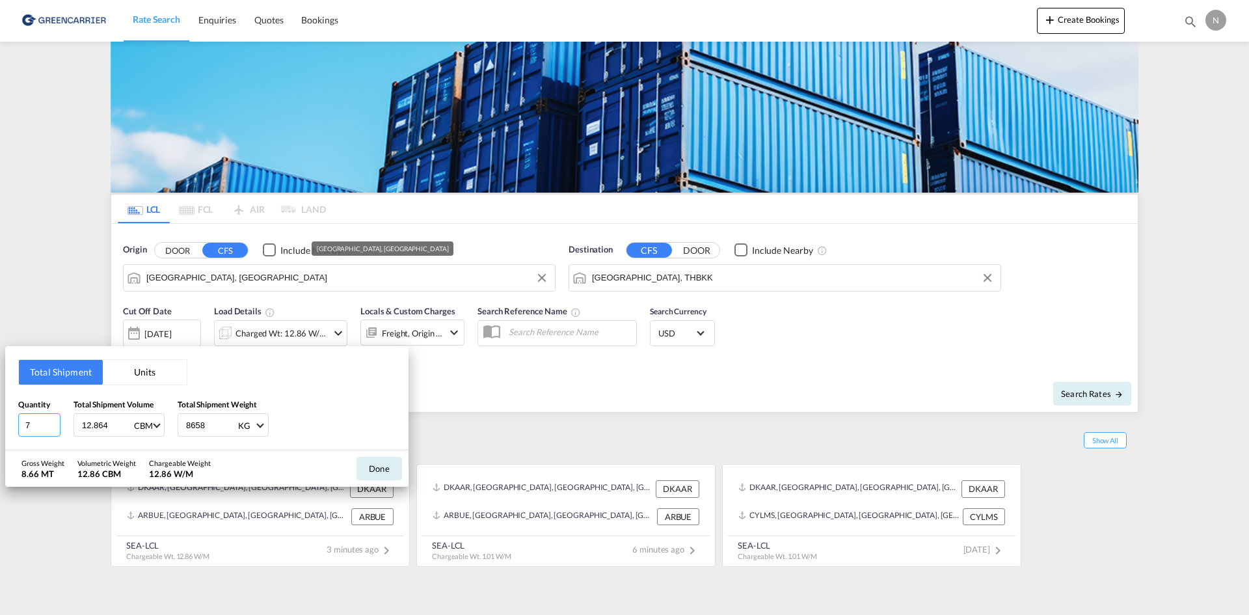
click at [56, 427] on input "7" at bounding box center [39, 424] width 42 height 23
click at [88, 424] on input "12.864" at bounding box center [107, 425] width 52 height 22
type input "6.336"
type input "1781.710"
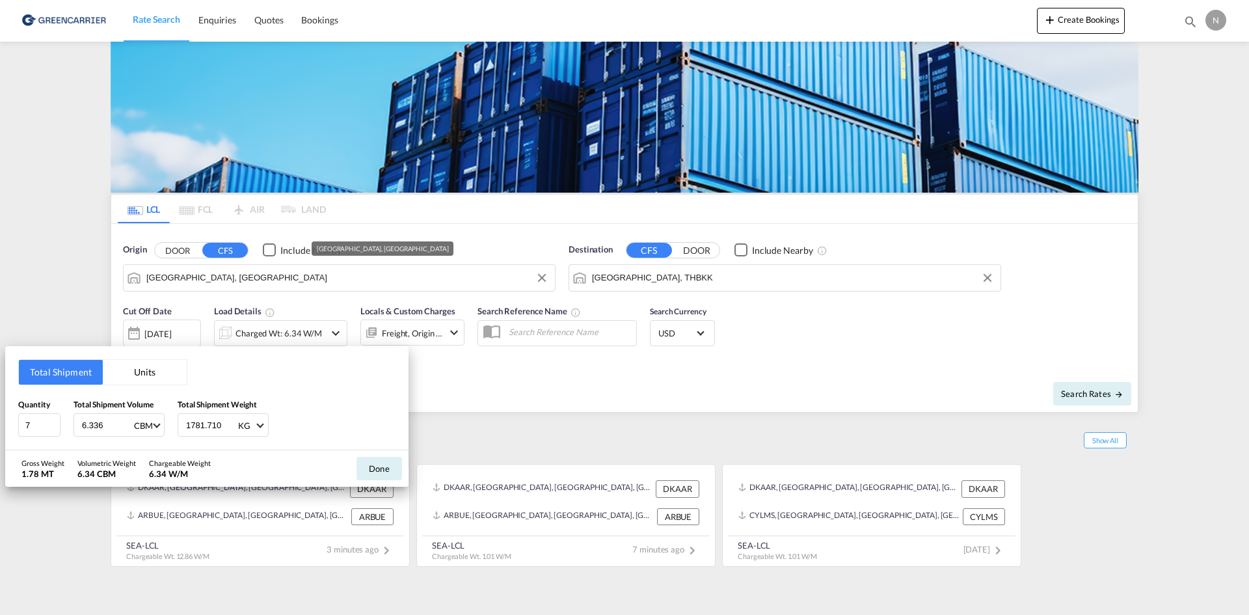
drag, startPoint x: 355, startPoint y: 468, endPoint x: 392, endPoint y: 429, distance: 53.4
click at [357, 468] on div "Done" at bounding box center [379, 468] width 59 height 36
click at [387, 466] on button "Done" at bounding box center [380, 468] width 46 height 23
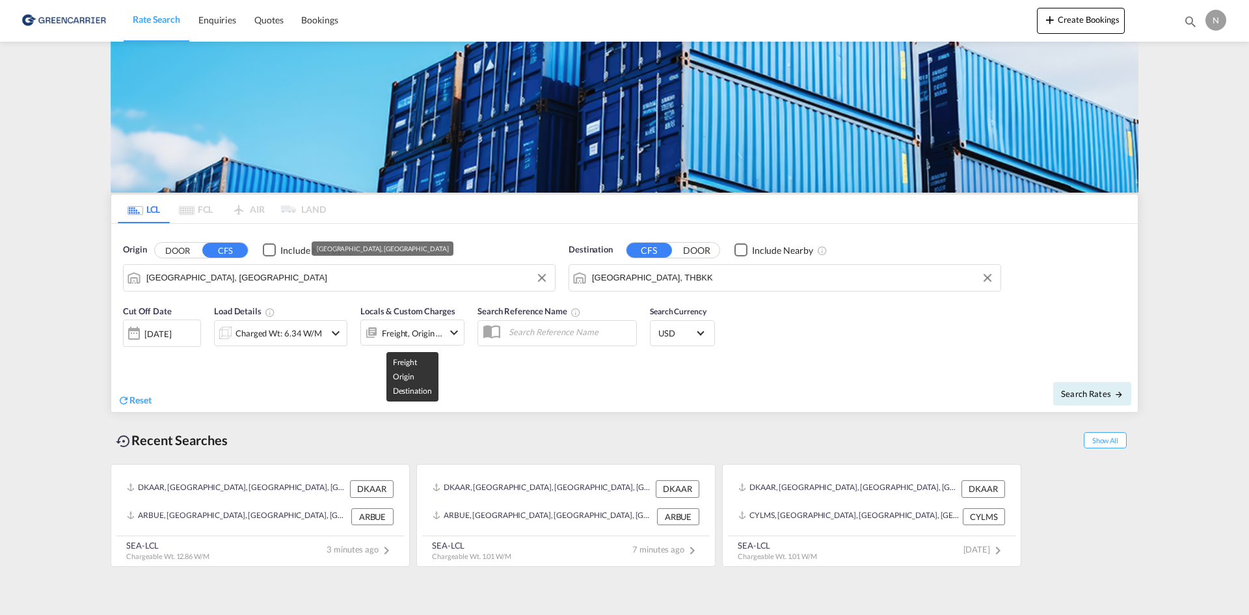
click at [426, 327] on div "Freight, Origin +1" at bounding box center [412, 333] width 61 height 18
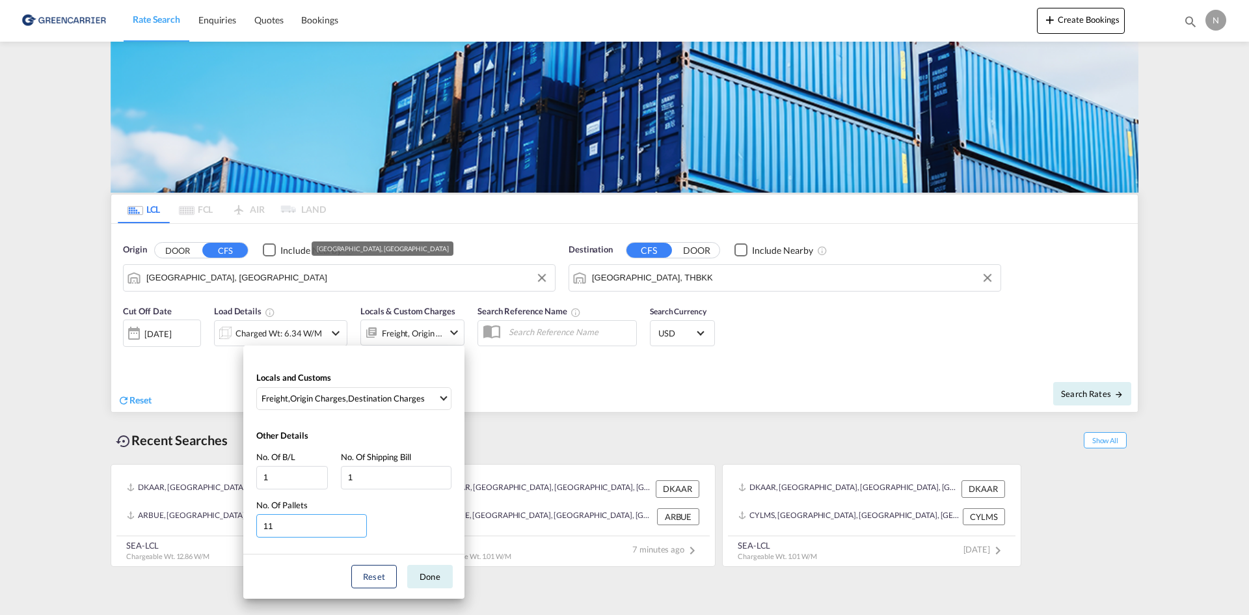
click at [359, 529] on input "11" at bounding box center [311, 525] width 111 height 23
click at [359, 529] on input "10" at bounding box center [311, 525] width 111 height 23
click at [359, 529] on input "9" at bounding box center [311, 525] width 111 height 23
click at [359, 528] on input "8" at bounding box center [311, 525] width 111 height 23
type input "7"
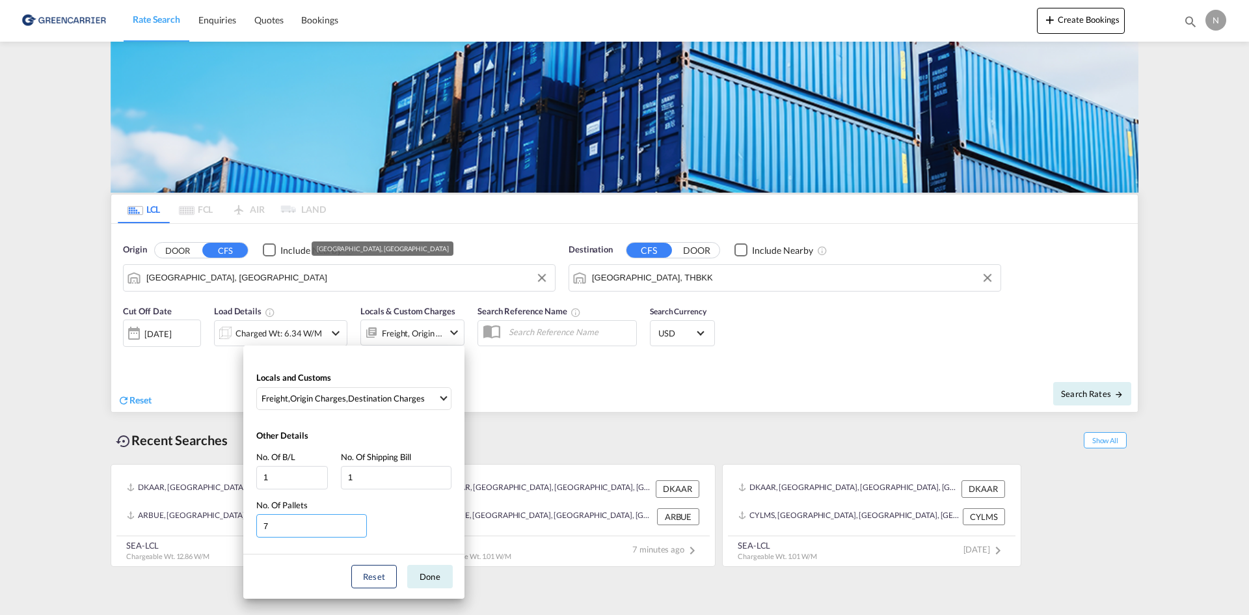
click at [359, 528] on input "7" at bounding box center [311, 525] width 111 height 23
click at [418, 572] on button "Done" at bounding box center [430, 576] width 46 height 23
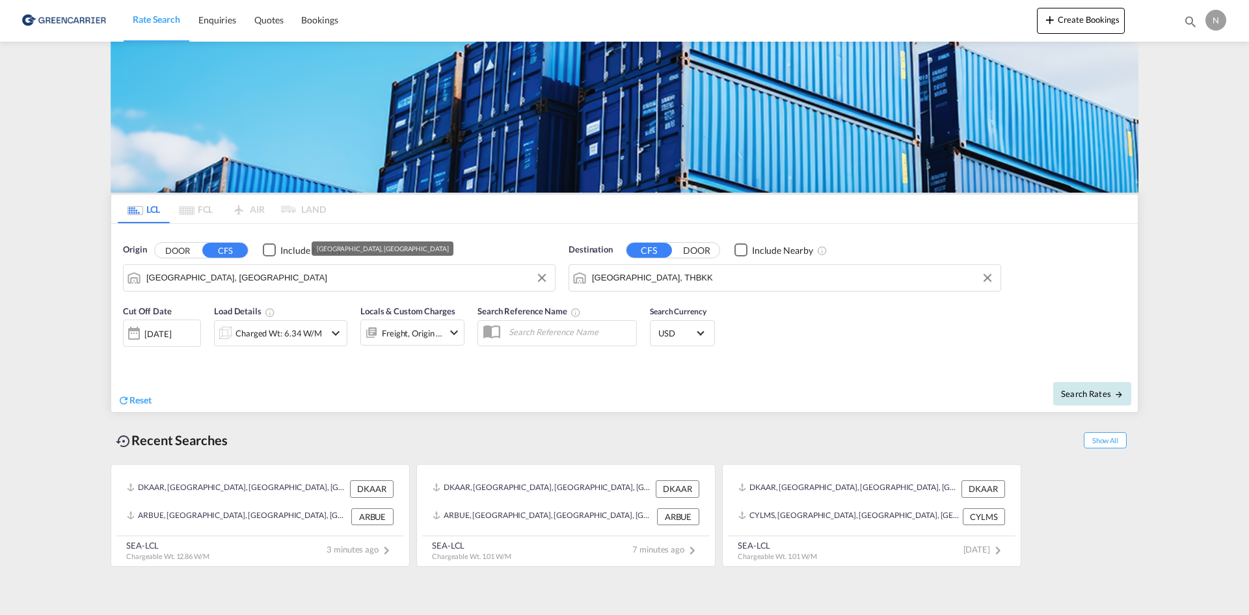
click at [1068, 392] on span "Search Rates" at bounding box center [1092, 393] width 62 height 10
type input "DKAAR to THBKK / [DATE]"
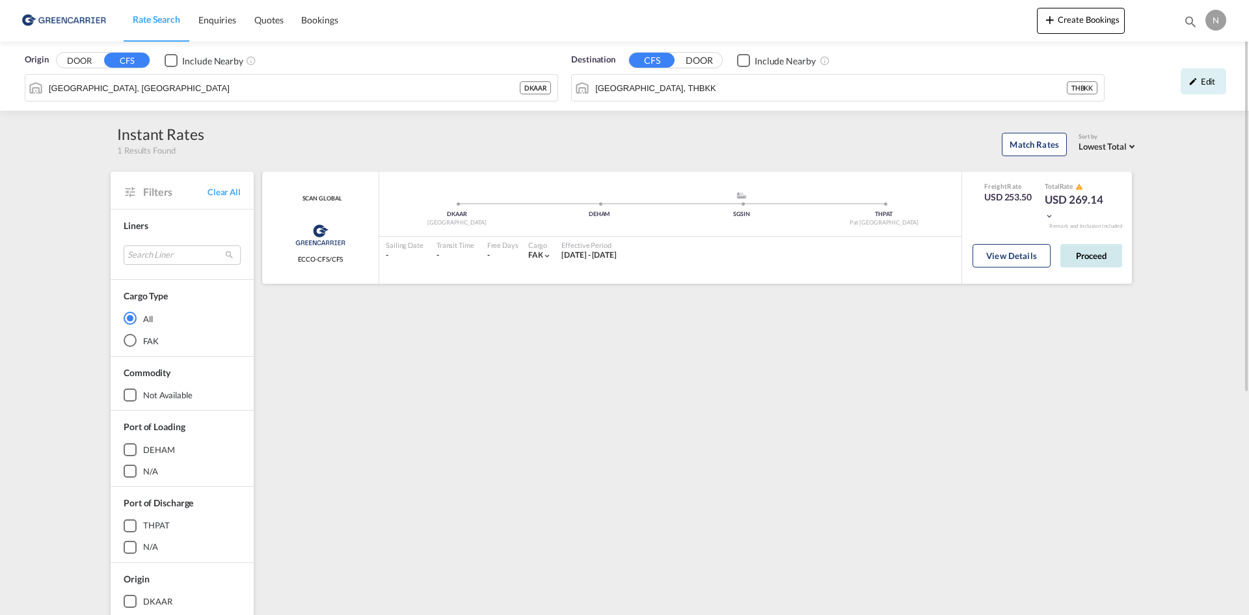
click at [1087, 255] on button "Proceed" at bounding box center [1092, 255] width 62 height 23
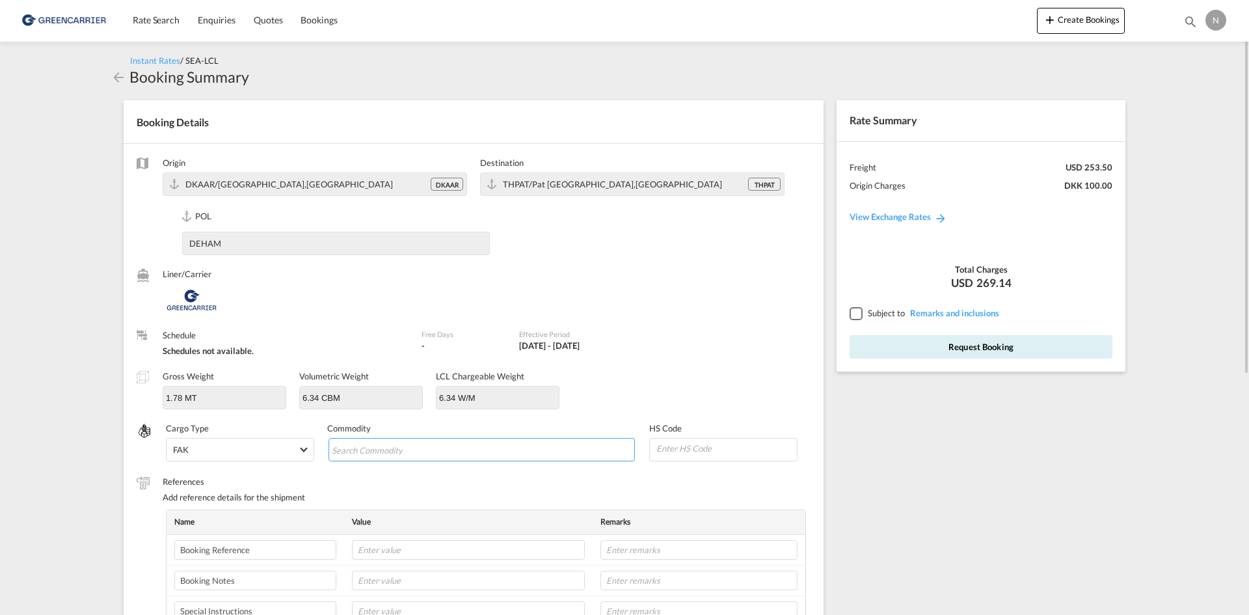
click at [424, 446] on input "Chips input." at bounding box center [391, 450] width 119 height 21
type input "ENZYMES"
type input "350790"
click at [465, 545] on input "text" at bounding box center [468, 550] width 233 height 20
paste input "CPH32106697"
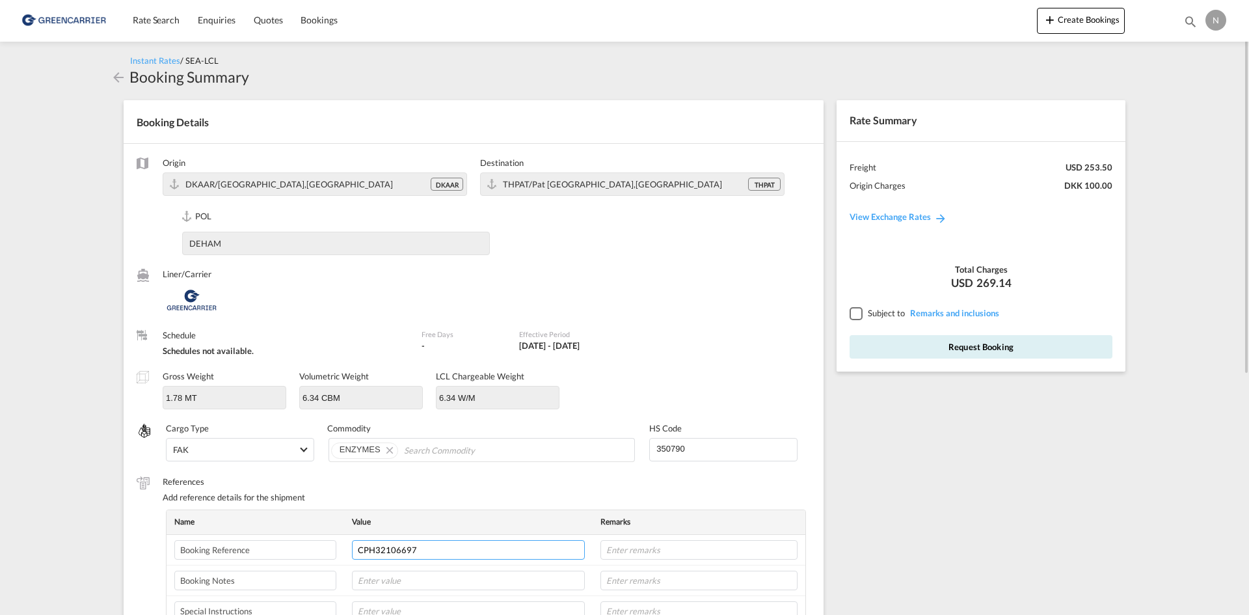
type input "CPH32106697"
type input "NOVONESIS"
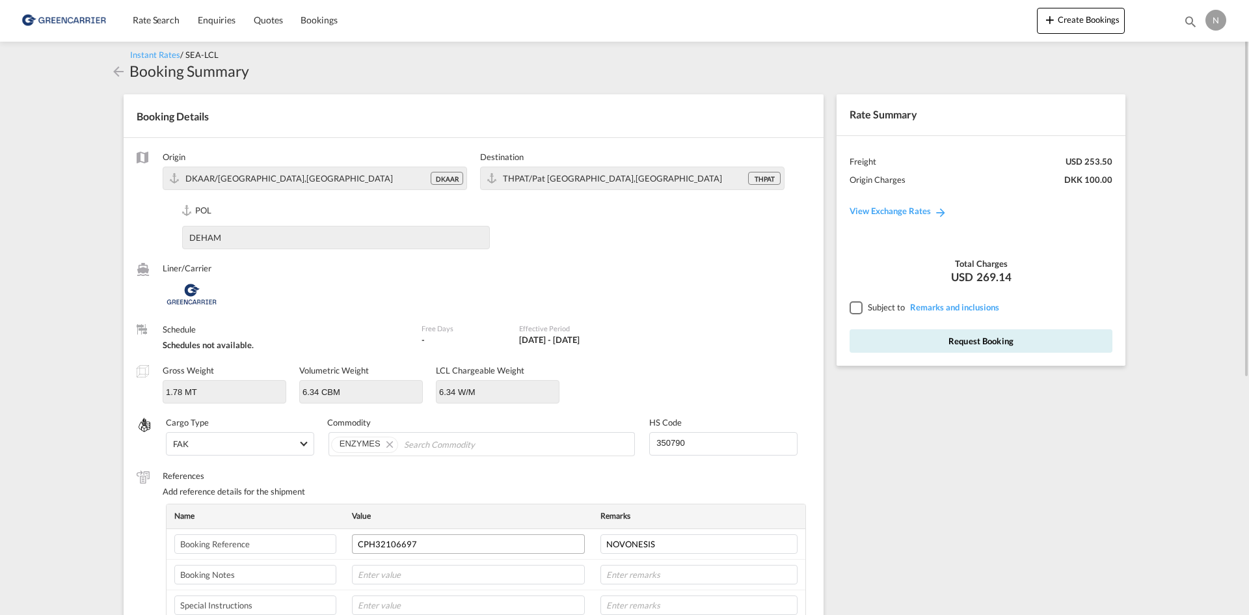
scroll to position [334, 0]
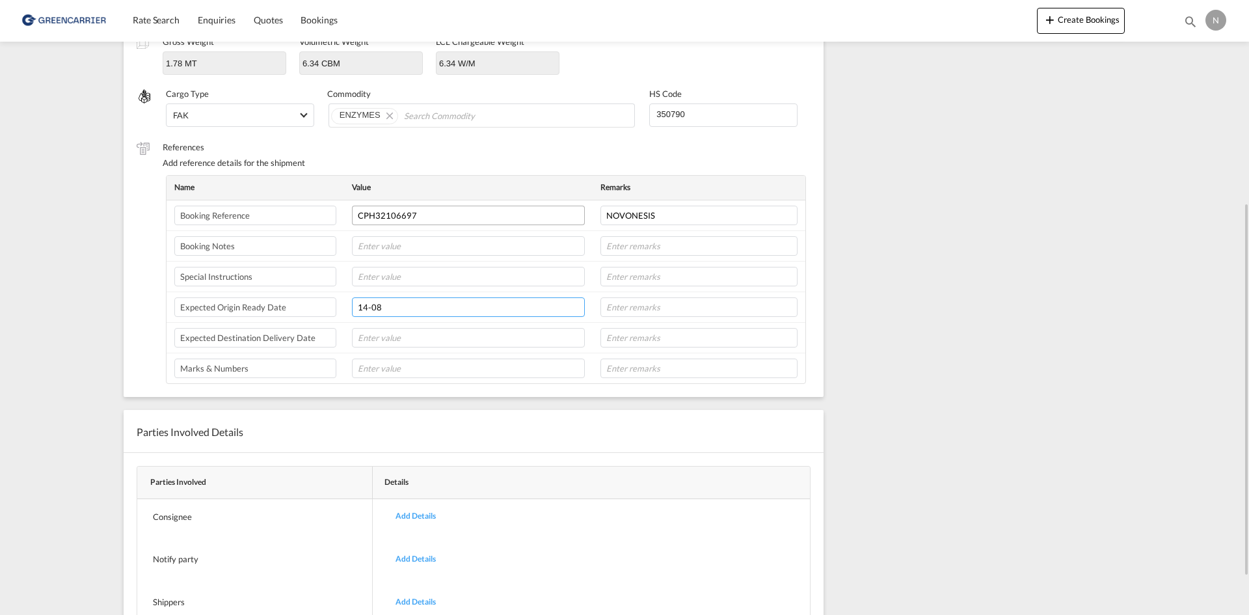
type input "14-08"
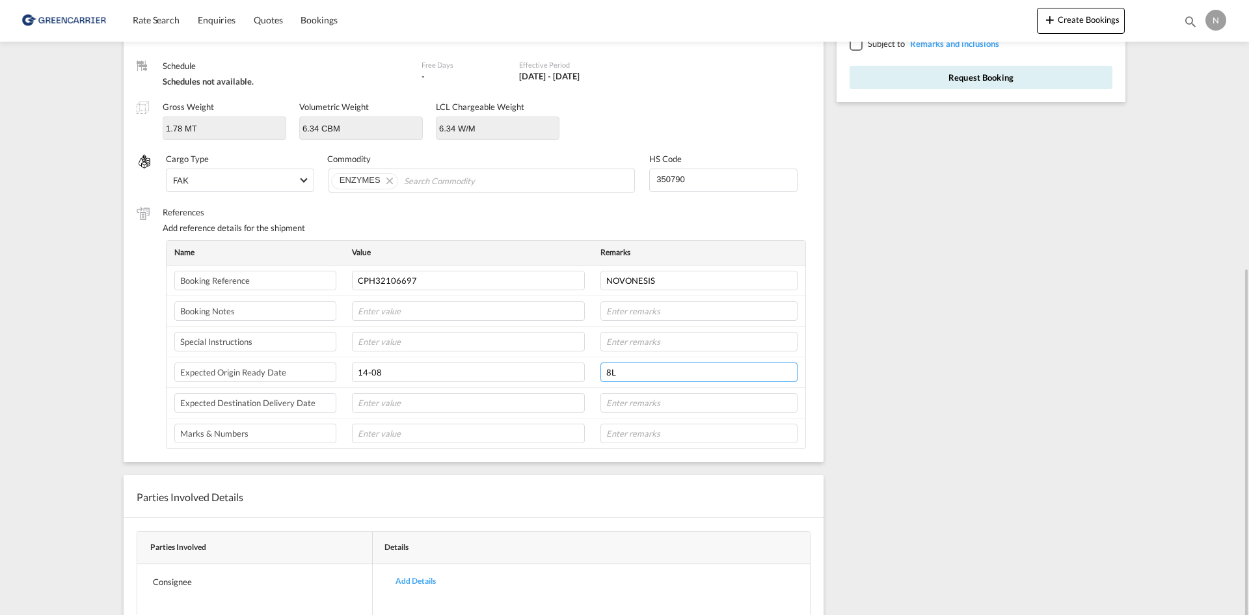
scroll to position [139, 0]
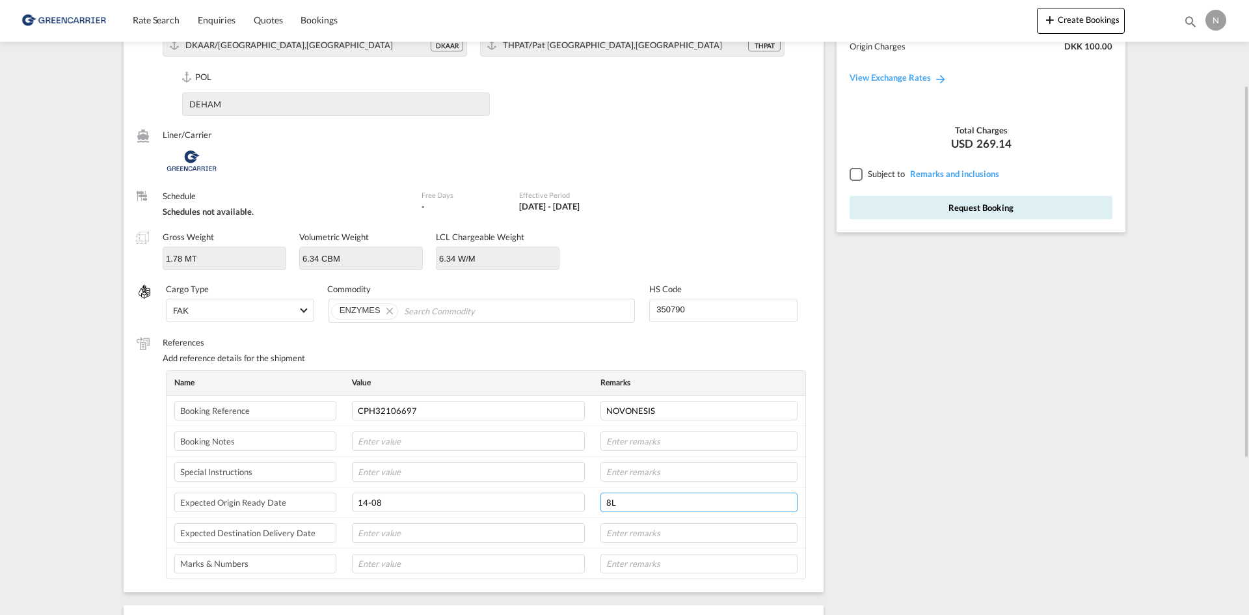
type input "8L"
click at [856, 176] on div at bounding box center [856, 174] width 12 height 12
click at [882, 217] on button "Request Booking" at bounding box center [981, 207] width 263 height 23
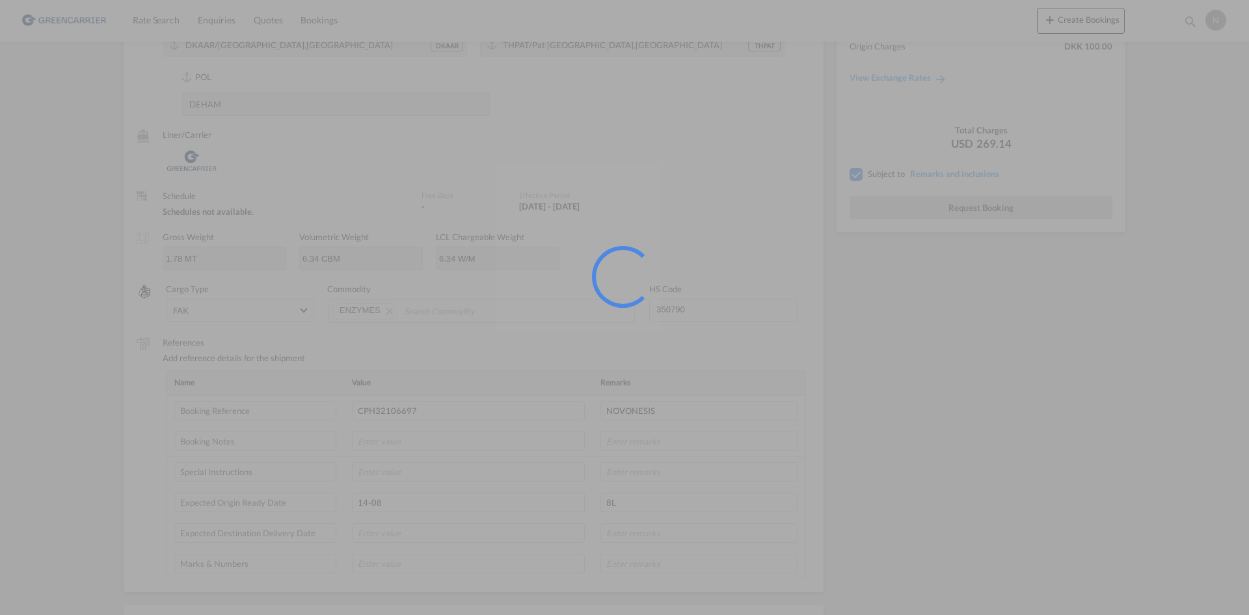
scroll to position [0, 0]
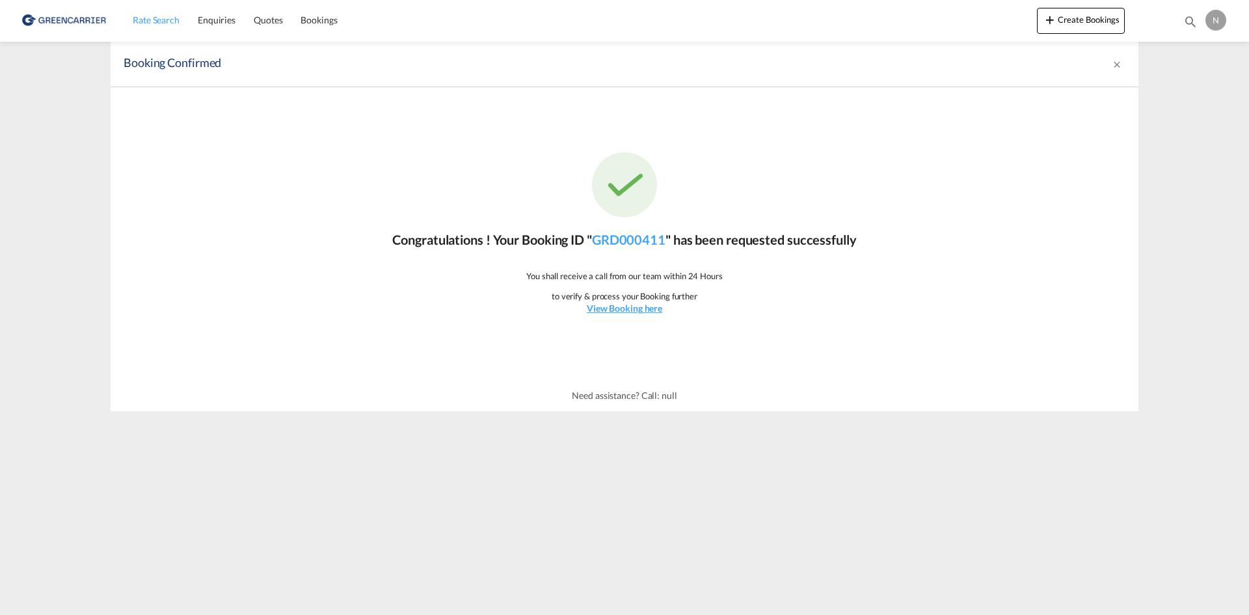
click at [144, 25] on span "Rate Search" at bounding box center [156, 19] width 47 height 11
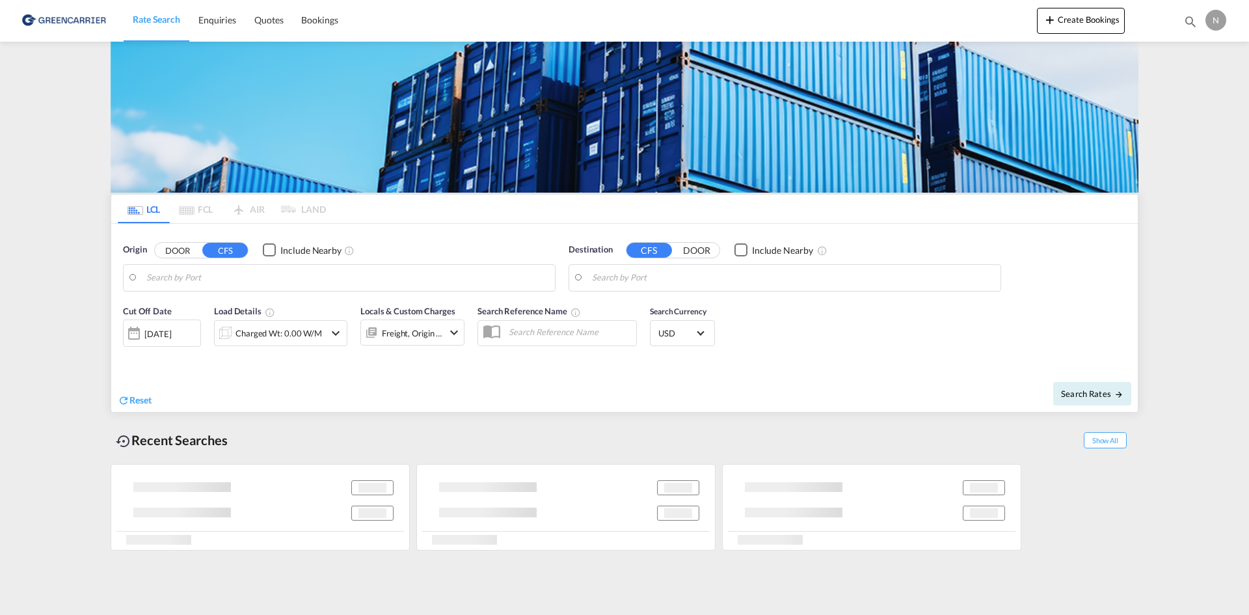
type input "[GEOGRAPHIC_DATA], [GEOGRAPHIC_DATA]"
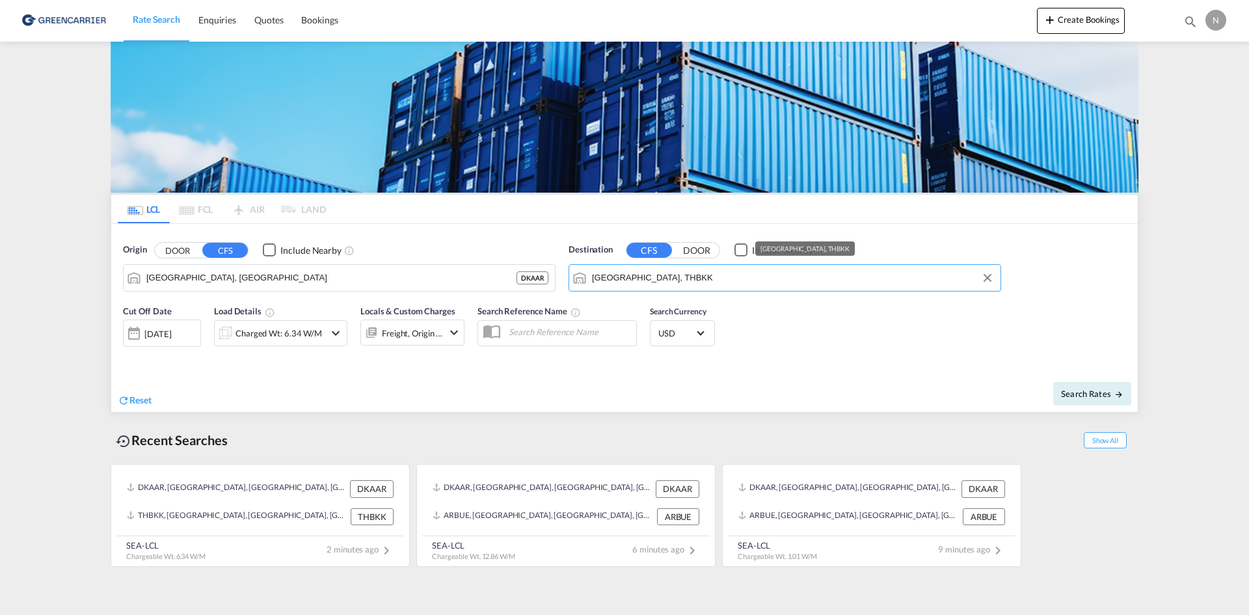
click at [685, 278] on input "[GEOGRAPHIC_DATA], THBKK" at bounding box center [793, 278] width 402 height 20
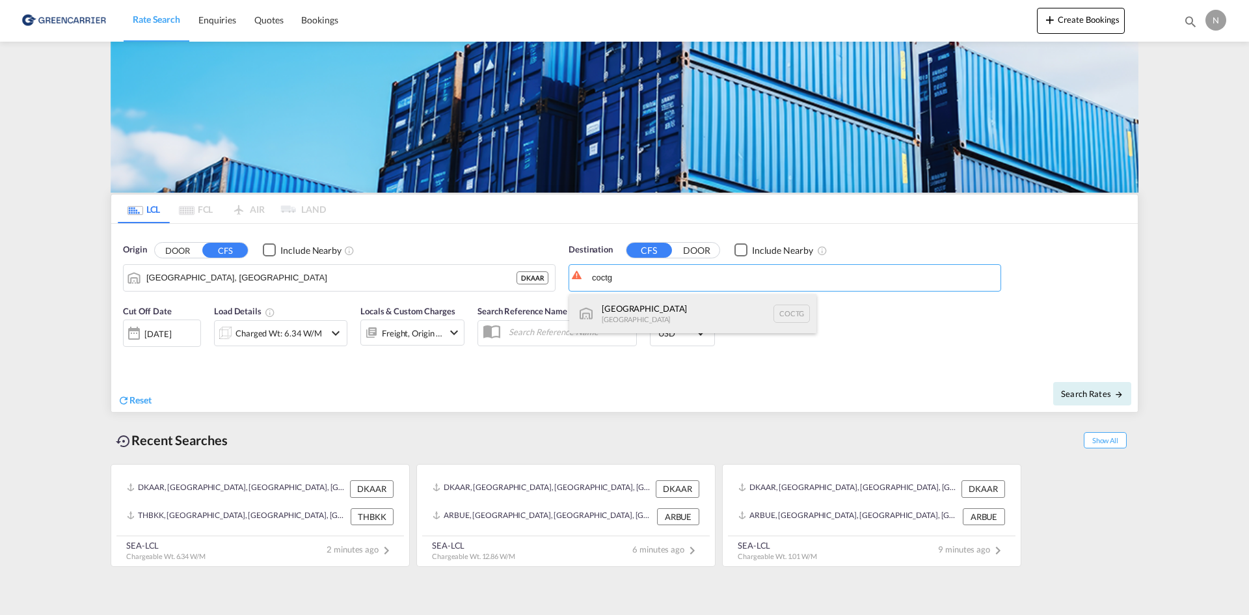
click at [687, 309] on div "[GEOGRAPHIC_DATA] [GEOGRAPHIC_DATA] COCTG" at bounding box center [692, 313] width 247 height 39
type input "[GEOGRAPHIC_DATA], COCTG"
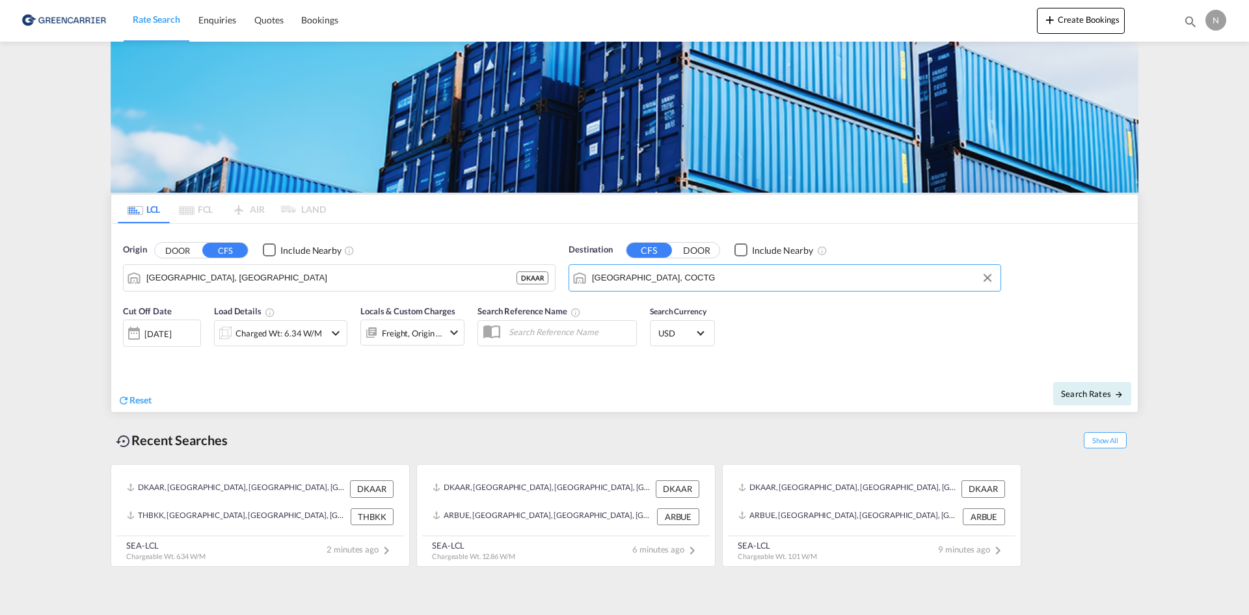
click at [245, 336] on div "Charged Wt: 6.34 W/M" at bounding box center [279, 333] width 87 height 18
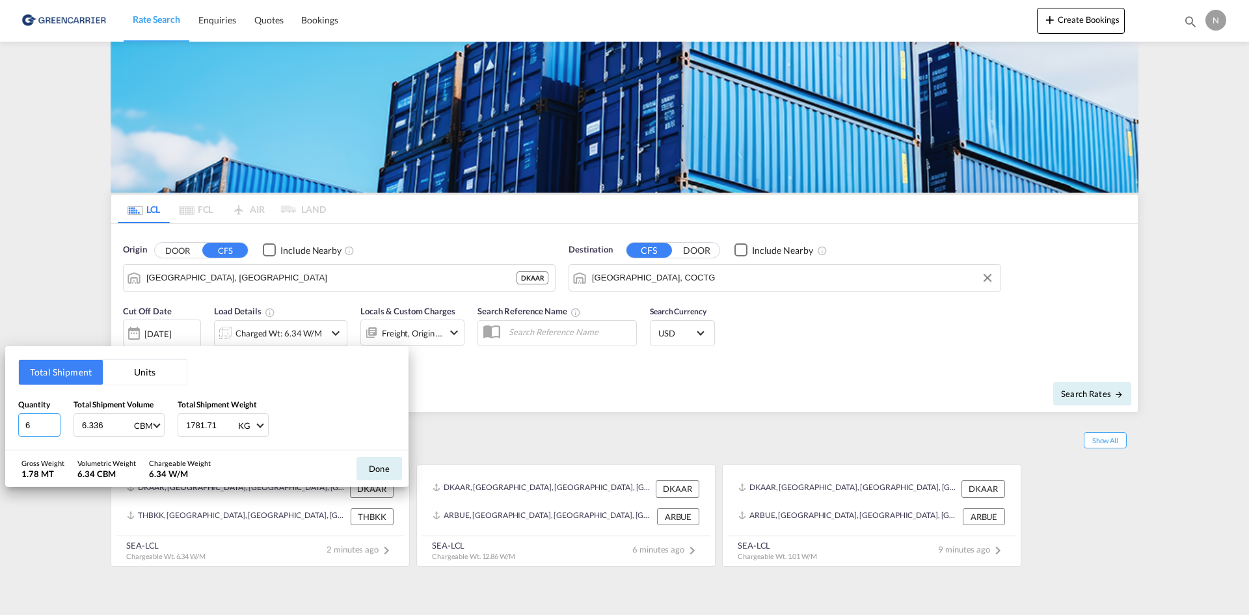
click at [53, 426] on input "6" at bounding box center [39, 424] width 42 height 23
click at [54, 426] on input "5" at bounding box center [39, 424] width 42 height 23
click at [54, 426] on input "4" at bounding box center [39, 424] width 42 height 23
click at [54, 426] on input "3" at bounding box center [39, 424] width 42 height 23
type input "2"
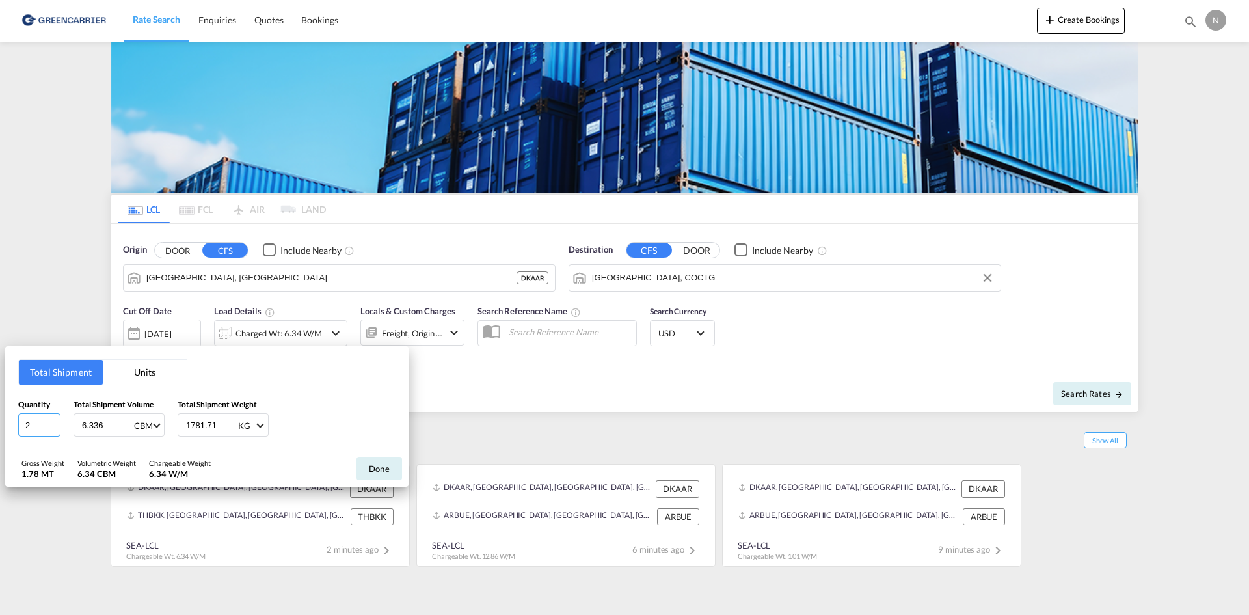
click at [54, 426] on input "2" at bounding box center [39, 424] width 42 height 23
click at [103, 425] on input "6.336" at bounding box center [107, 425] width 52 height 22
click at [98, 425] on input "6.336" at bounding box center [107, 425] width 52 height 22
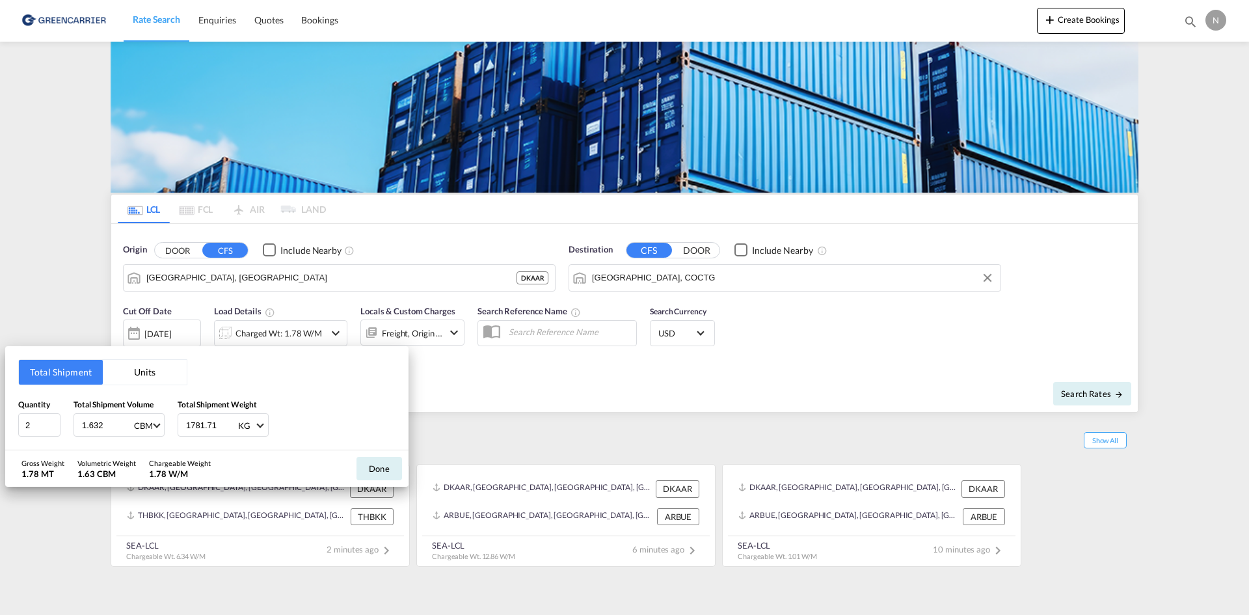
type input "1.632"
click at [202, 424] on input "1781.71" at bounding box center [211, 425] width 52 height 22
type input "453.800"
click at [386, 464] on button "Done" at bounding box center [380, 468] width 46 height 23
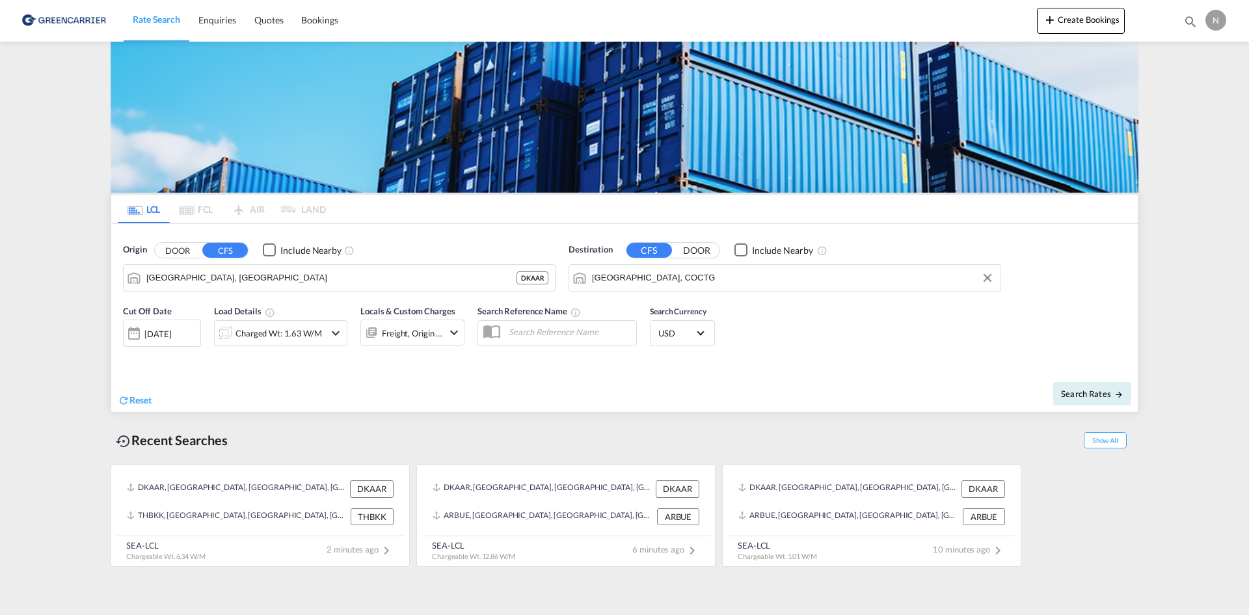
click at [404, 336] on div "Freight, Origin +1" at bounding box center [412, 333] width 61 height 18
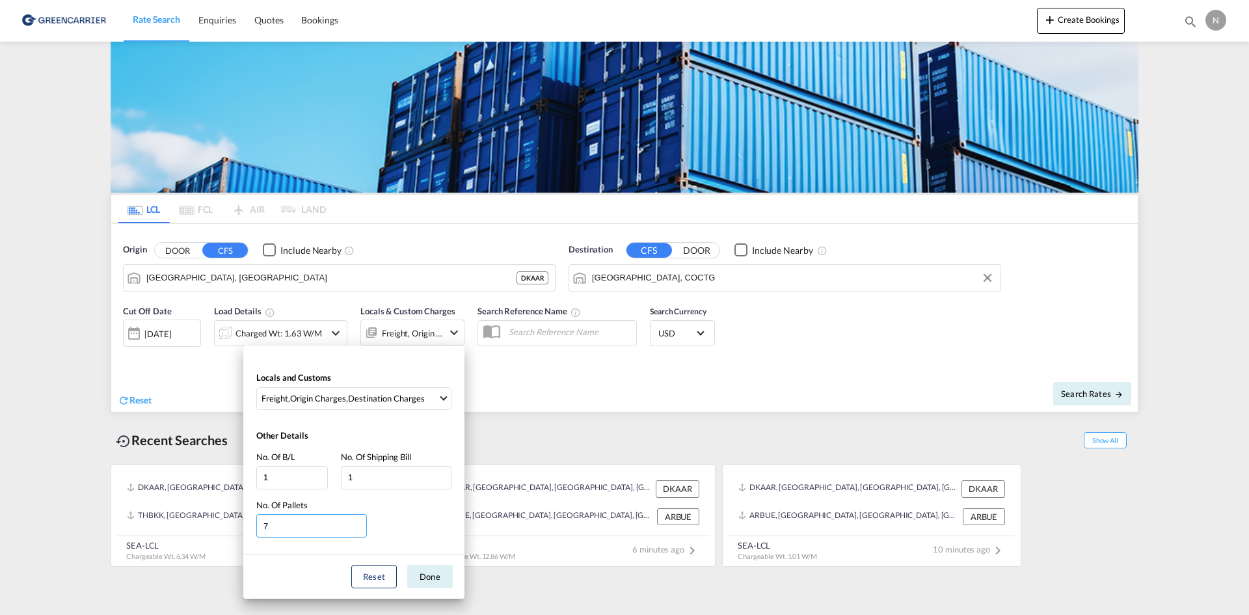
click at [358, 532] on input "7" at bounding box center [311, 525] width 111 height 23
click at [359, 532] on input "7" at bounding box center [311, 525] width 111 height 23
click at [359, 530] on input "7" at bounding box center [311, 525] width 111 height 23
click at [357, 526] on input "6" at bounding box center [311, 525] width 111 height 23
click at [359, 526] on input "7" at bounding box center [311, 525] width 111 height 23
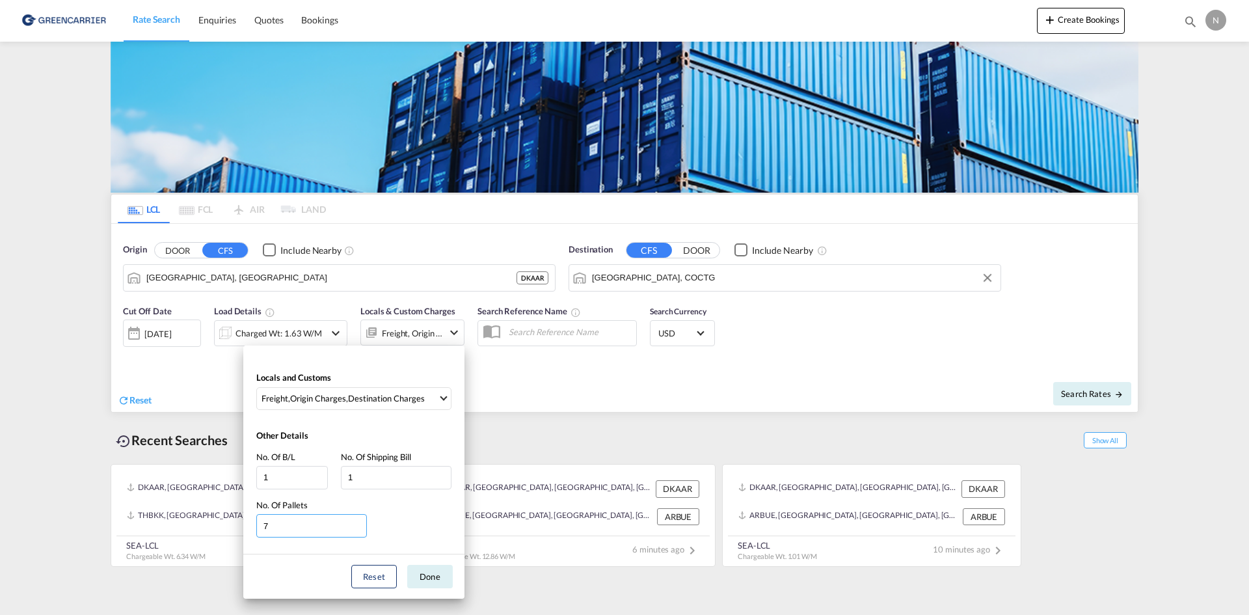
click at [359, 531] on input "7" at bounding box center [311, 525] width 111 height 23
click at [359, 532] on input "7" at bounding box center [311, 525] width 111 height 23
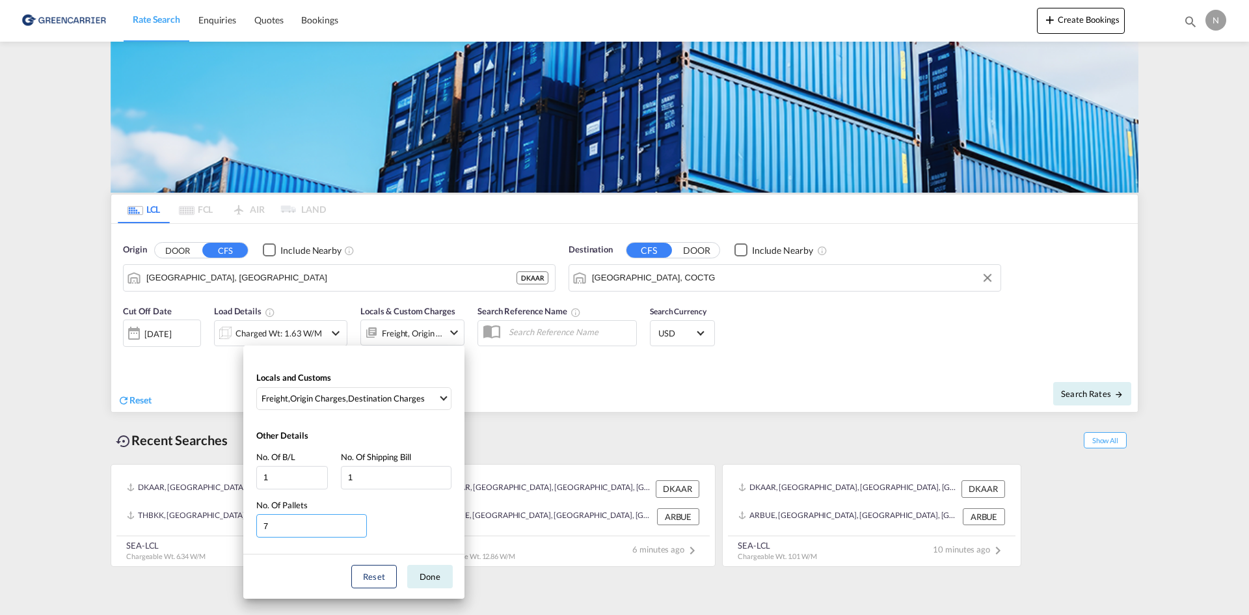
click at [364, 534] on input "7" at bounding box center [311, 525] width 111 height 23
click at [360, 524] on input "8" at bounding box center [311, 525] width 111 height 23
click at [360, 529] on input "7" at bounding box center [311, 525] width 111 height 23
click at [360, 529] on input "6" at bounding box center [311, 525] width 111 height 23
click at [360, 530] on input "5" at bounding box center [311, 525] width 111 height 23
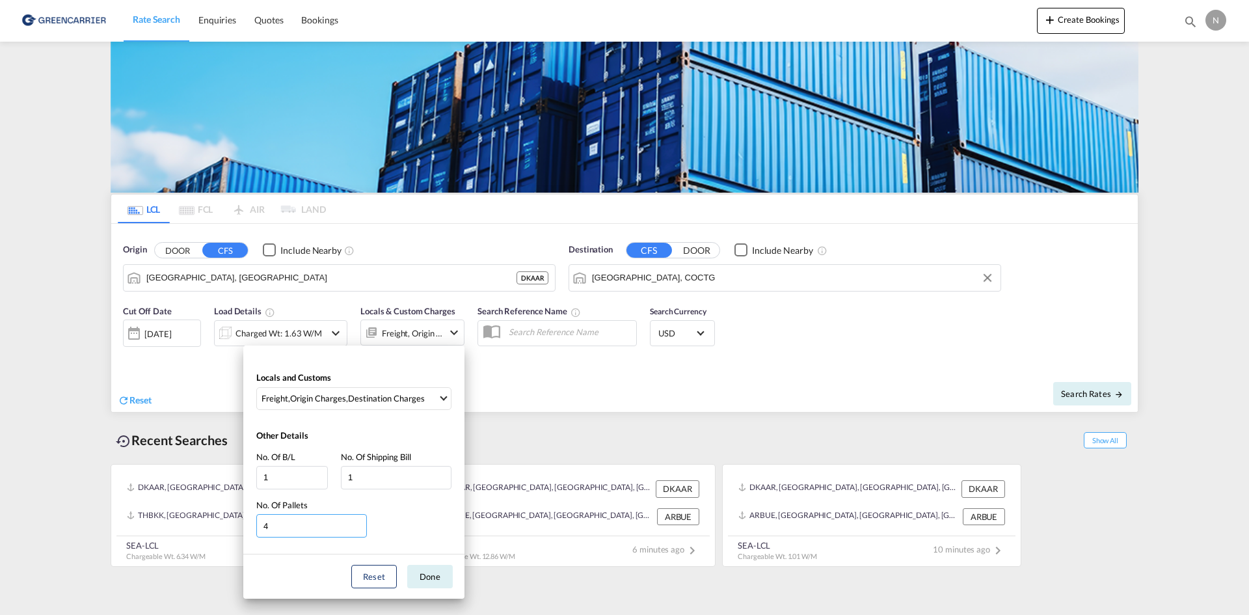
click at [360, 530] on input "4" at bounding box center [311, 525] width 111 height 23
click at [360, 530] on input "3" at bounding box center [311, 525] width 111 height 23
type input "2"
click at [362, 530] on input "2" at bounding box center [311, 525] width 111 height 23
click at [411, 572] on button "Done" at bounding box center [430, 576] width 46 height 23
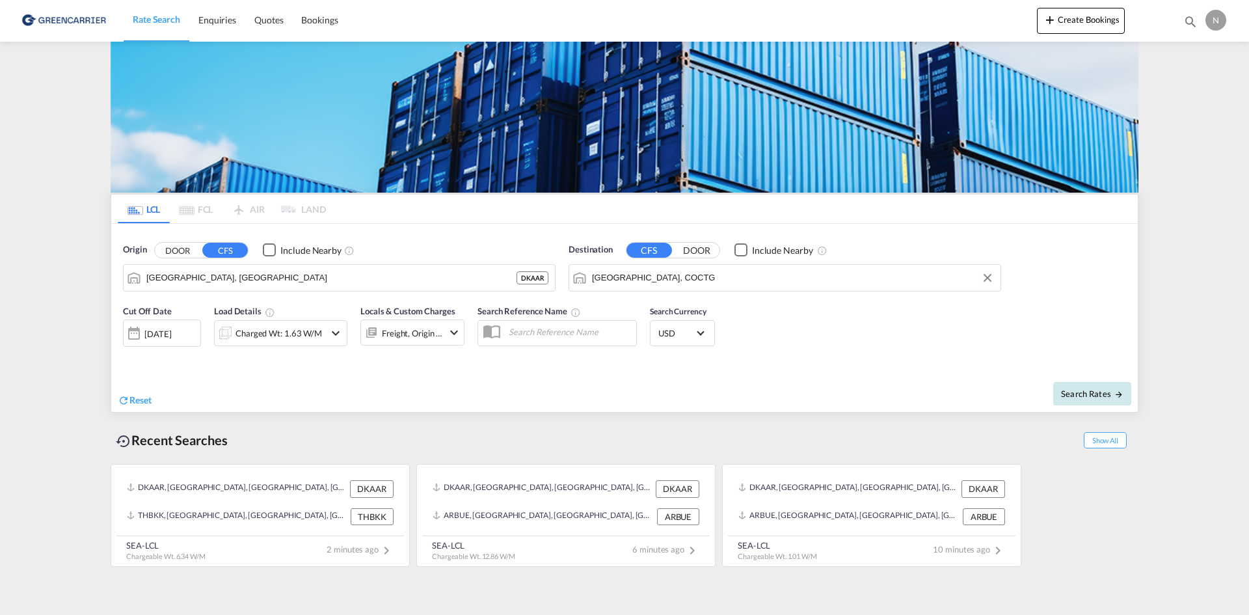
click at [1126, 391] on button "Search Rates" at bounding box center [1092, 393] width 78 height 23
type input "DKAAR to COCTG / [DATE]"
